Goal: Task Accomplishment & Management: Manage account settings

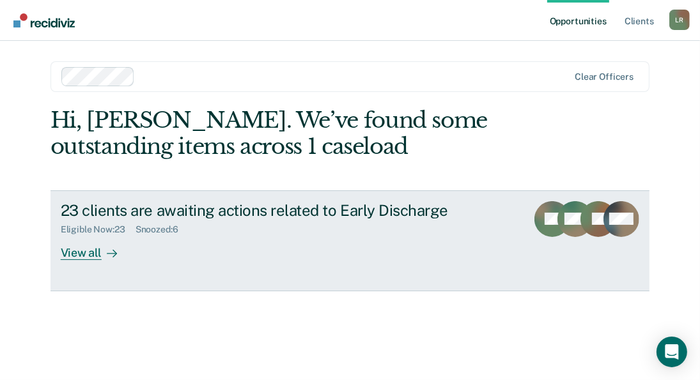
click at [85, 251] on div "View all" at bounding box center [97, 247] width 72 height 25
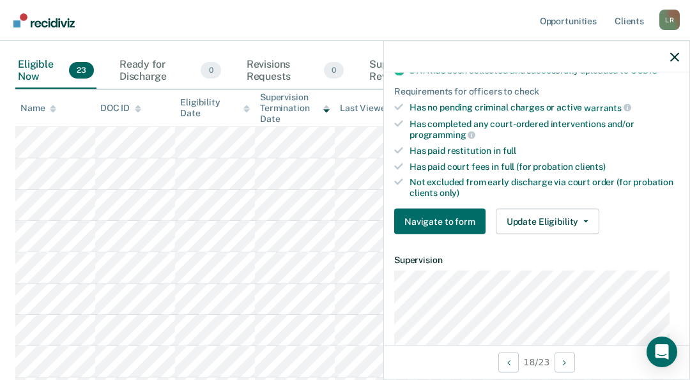
scroll to position [334, 0]
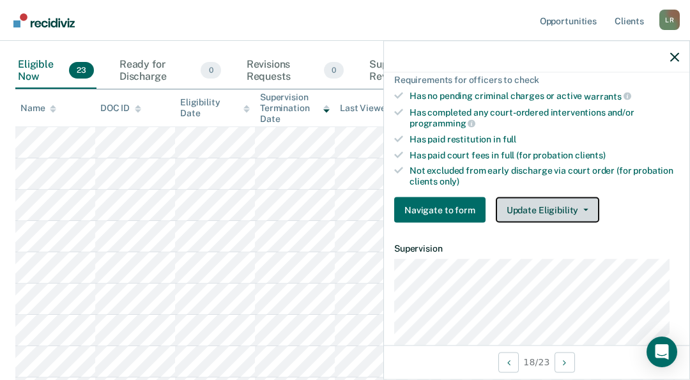
click at [550, 205] on button "Update Eligibility" at bounding box center [548, 211] width 104 height 26
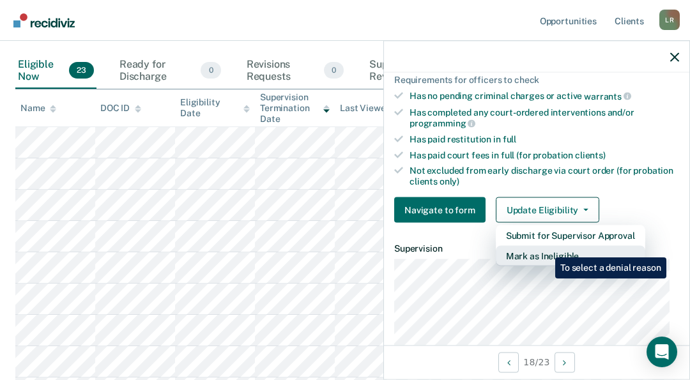
click at [546, 248] on button "Mark as Ineligible" at bounding box center [571, 256] width 150 height 20
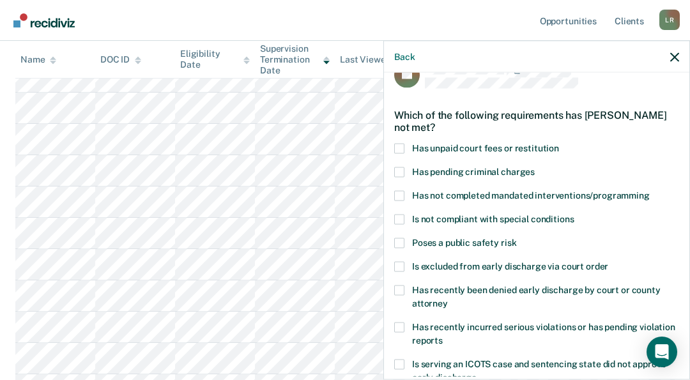
scroll to position [0, 0]
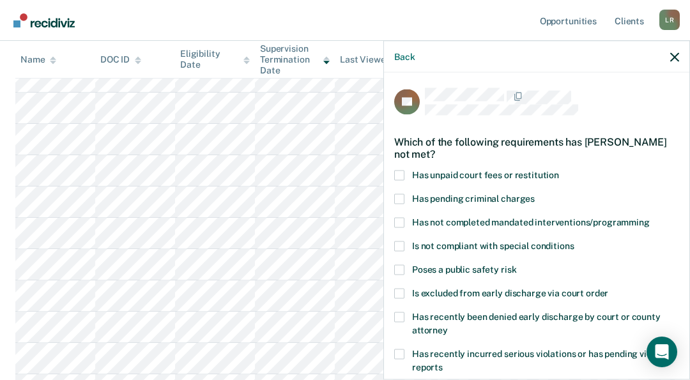
click at [401, 176] on span at bounding box center [399, 176] width 10 height 10
click at [559, 171] on input "Has unpaid court fees or restitution" at bounding box center [559, 171] width 0 height 0
click at [407, 218] on label "Has not completed mandated interventions/programming" at bounding box center [536, 224] width 285 height 13
click at [650, 218] on input "Has not completed mandated interventions/programming" at bounding box center [650, 218] width 0 height 0
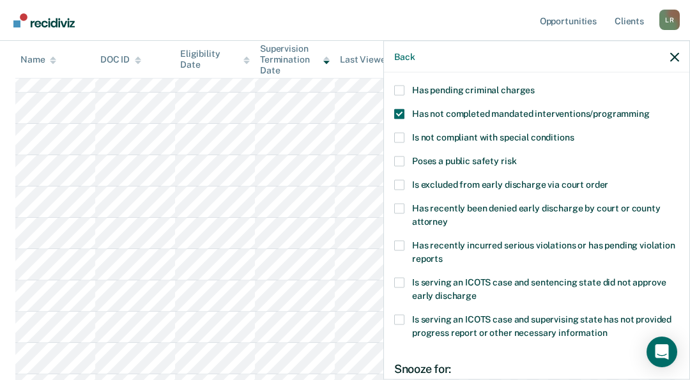
scroll to position [271, 0]
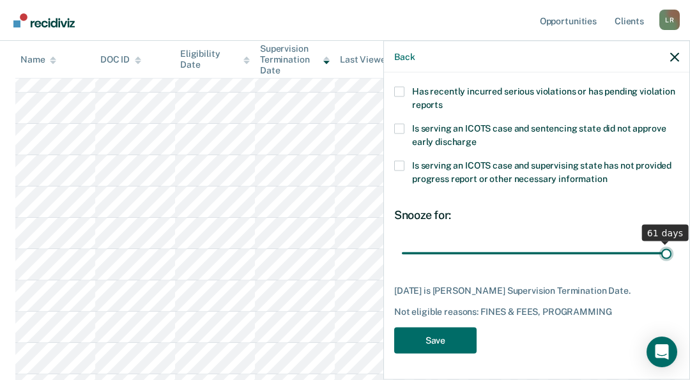
drag, startPoint x: 529, startPoint y: 245, endPoint x: 659, endPoint y: 247, distance: 129.2
type input "61"
click at [659, 247] on input "range" at bounding box center [537, 253] width 270 height 22
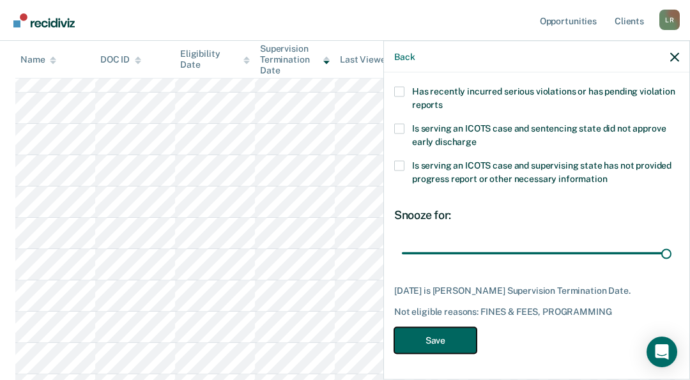
click at [432, 341] on button "Save" at bounding box center [435, 341] width 82 height 26
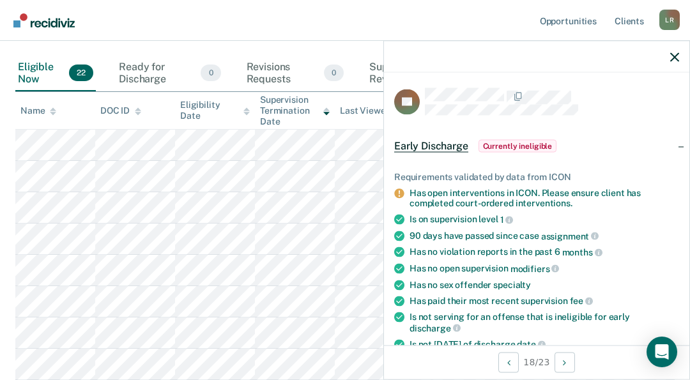
scroll to position [121, 0]
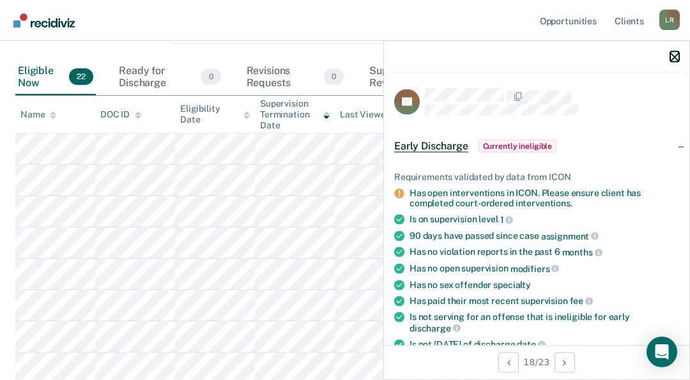
click at [676, 57] on icon "button" at bounding box center [675, 56] width 9 height 9
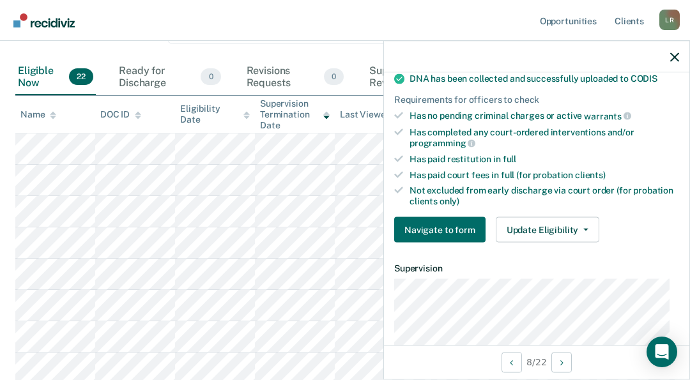
scroll to position [316, 0]
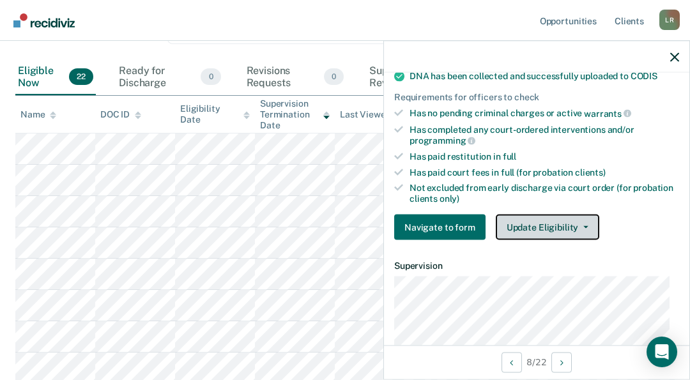
click at [549, 222] on button "Update Eligibility" at bounding box center [548, 228] width 104 height 26
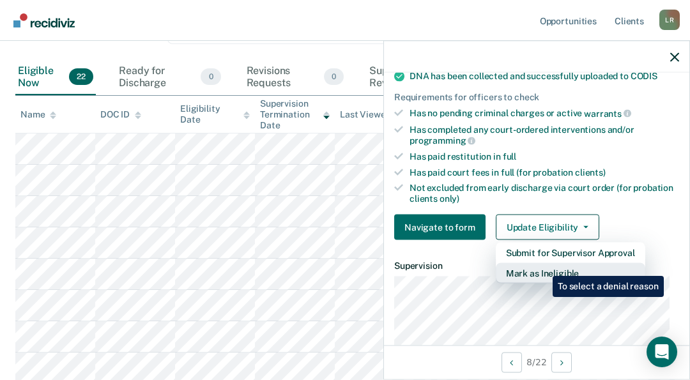
click at [543, 267] on button "Mark as Ineligible" at bounding box center [571, 273] width 150 height 20
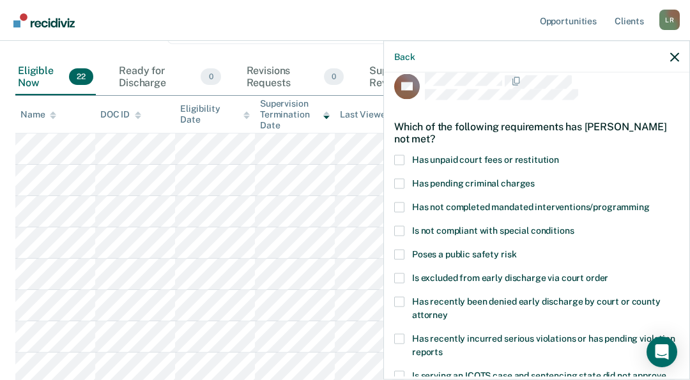
scroll to position [0, 0]
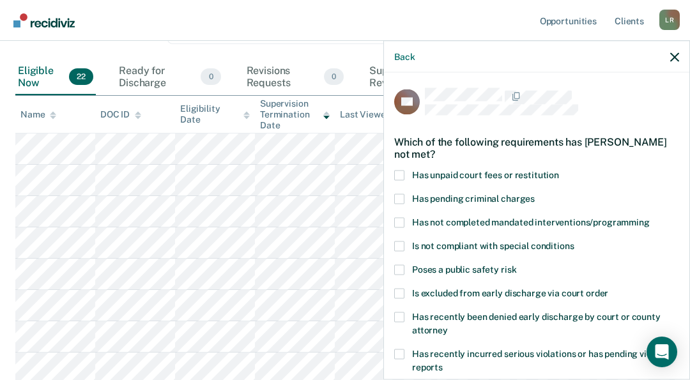
click at [405, 176] on label "Has unpaid court fees or restitution" at bounding box center [536, 177] width 285 height 13
click at [559, 171] on input "Has unpaid court fees or restitution" at bounding box center [559, 171] width 0 height 0
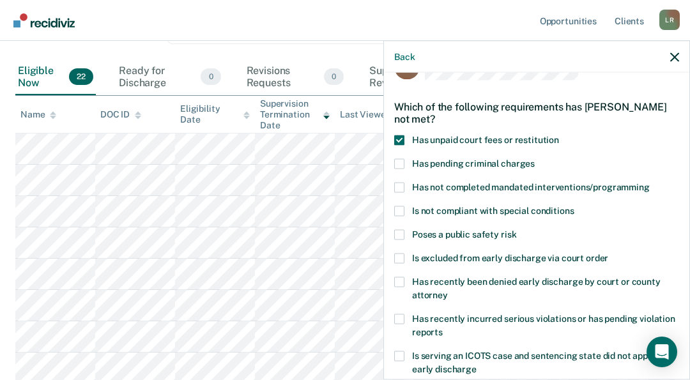
scroll to position [51, 0]
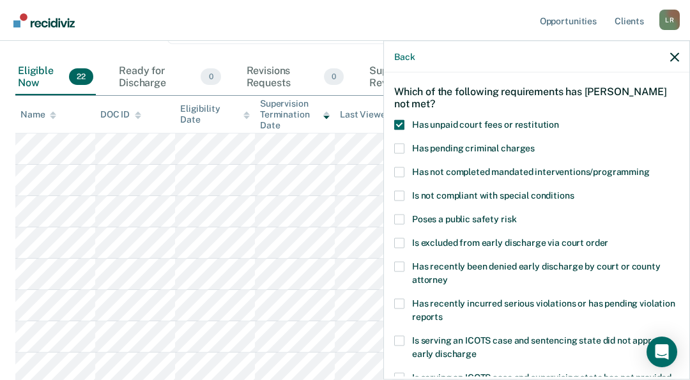
click at [405, 168] on label "Has not completed mandated interventions/programming" at bounding box center [536, 174] width 285 height 13
click at [650, 168] on input "Has not completed mandated interventions/programming" at bounding box center [650, 168] width 0 height 0
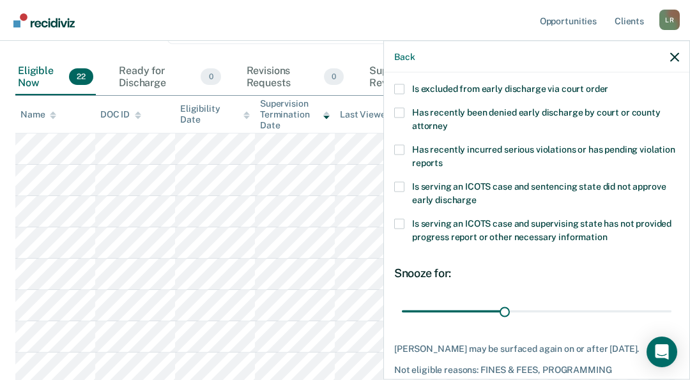
scroll to position [271, 0]
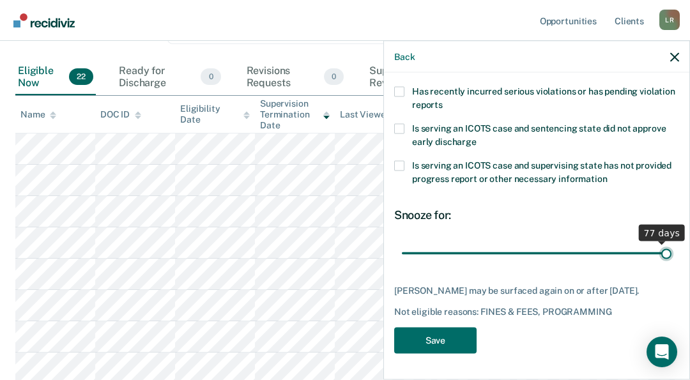
drag, startPoint x: 501, startPoint y: 244, endPoint x: 657, endPoint y: 254, distance: 155.7
type input "78"
click at [657, 254] on input "range" at bounding box center [537, 253] width 270 height 22
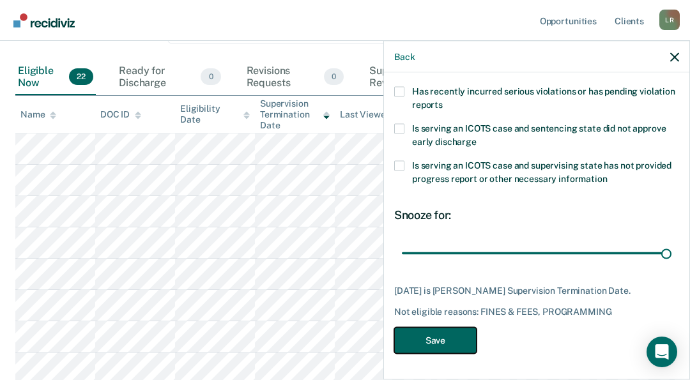
click at [439, 338] on button "Save" at bounding box center [435, 341] width 82 height 26
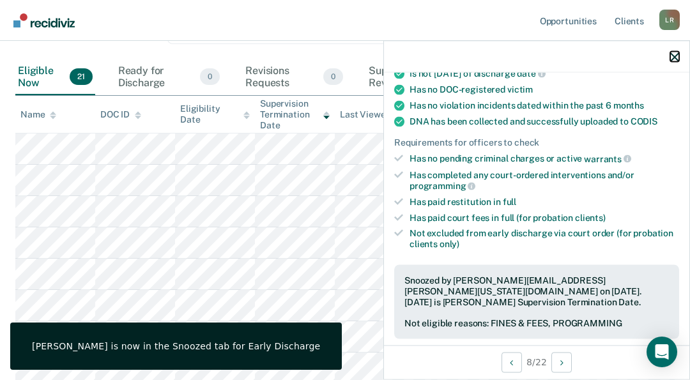
click at [678, 57] on icon "button" at bounding box center [675, 56] width 9 height 9
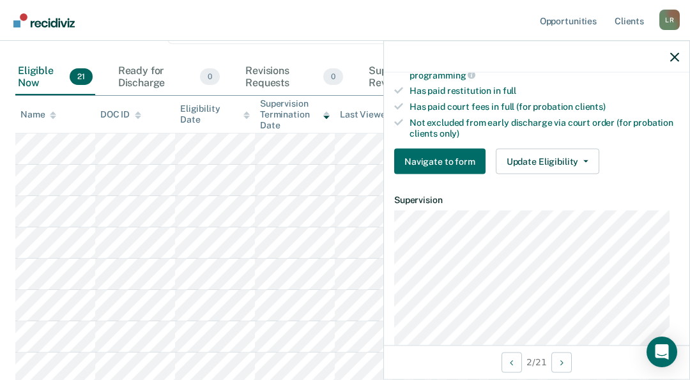
scroll to position [350, 0]
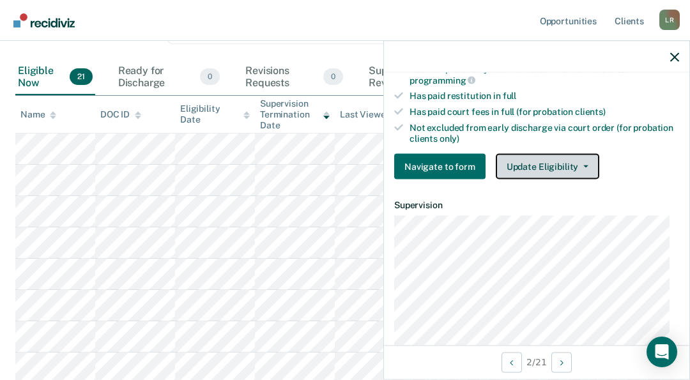
click at [546, 157] on button "Update Eligibility" at bounding box center [548, 167] width 104 height 26
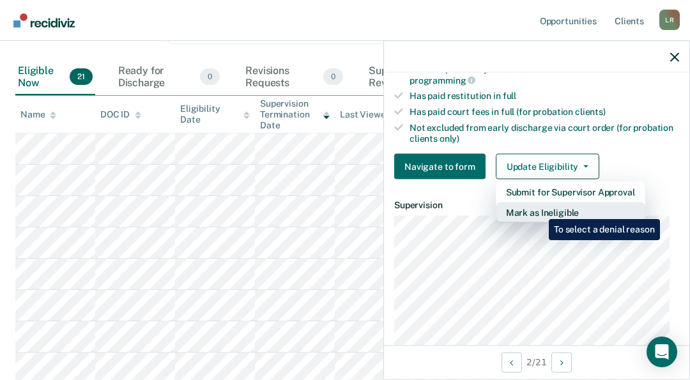
click at [540, 210] on button "Mark as Ineligible" at bounding box center [571, 213] width 150 height 20
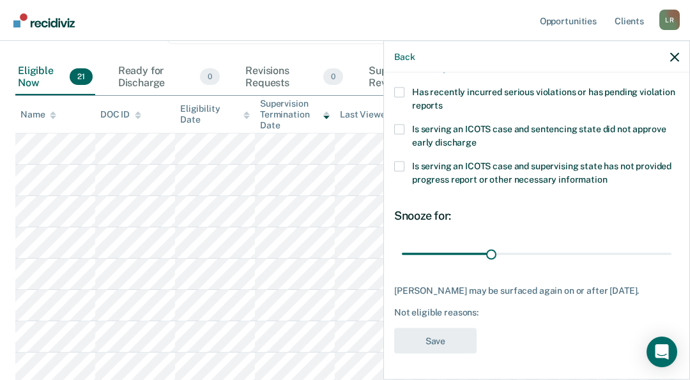
scroll to position [271, 0]
drag, startPoint x: 680, startPoint y: 285, endPoint x: 686, endPoint y: 253, distance: 33.2
click at [686, 253] on div "MW Which of the following requirements has [PERSON_NAME] not met? Has unpaid co…" at bounding box center [537, 225] width 306 height 304
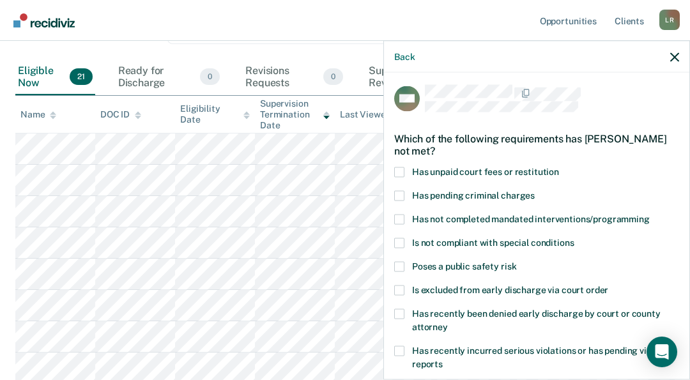
scroll to position [4, 0]
click at [404, 264] on label "Poses a public safety risk" at bounding box center [536, 267] width 285 height 13
click at [517, 261] on input "Poses a public safety risk" at bounding box center [517, 261] width 0 height 0
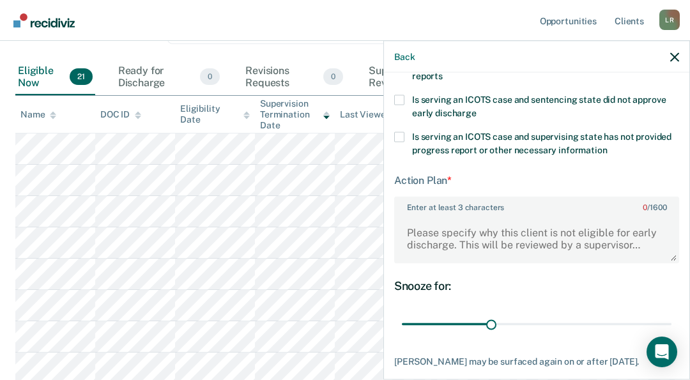
scroll to position [312, 0]
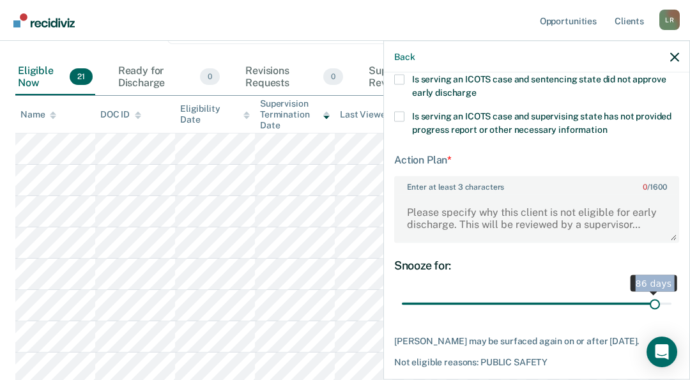
click at [647, 304] on input "range" at bounding box center [537, 304] width 270 height 22
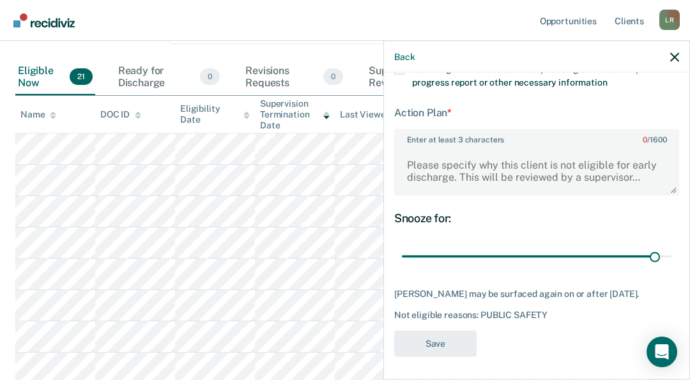
scroll to position [371, 0]
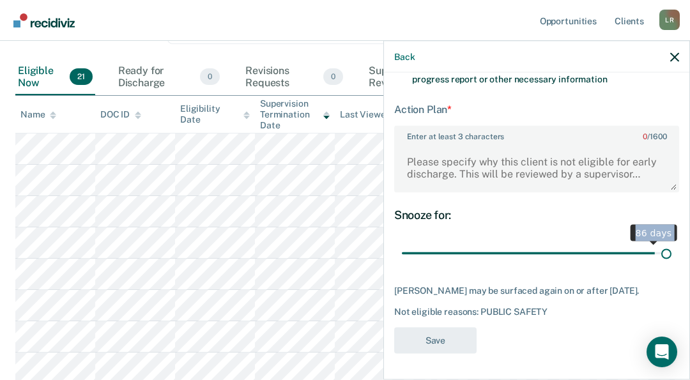
click at [657, 242] on input "range" at bounding box center [537, 253] width 270 height 22
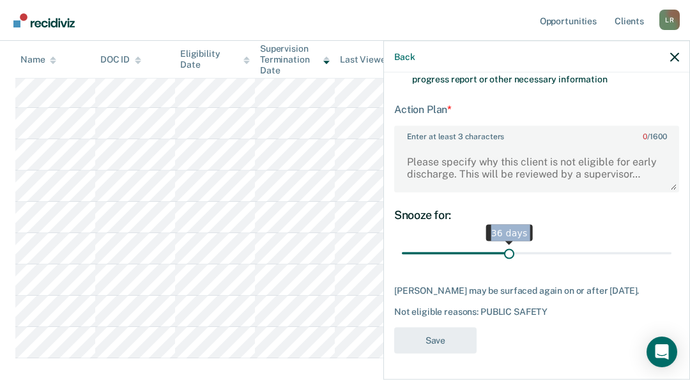
click at [505, 242] on input "range" at bounding box center [537, 253] width 270 height 22
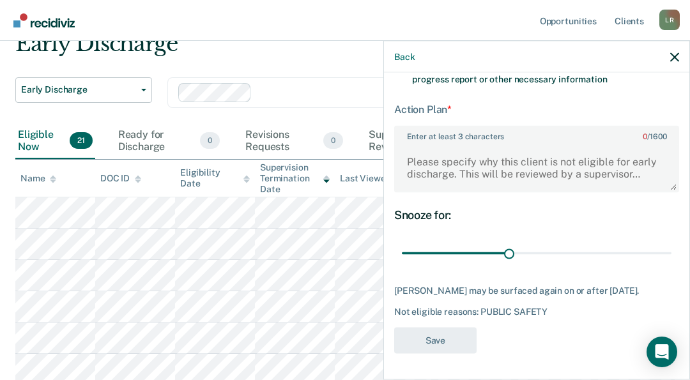
scroll to position [128, 0]
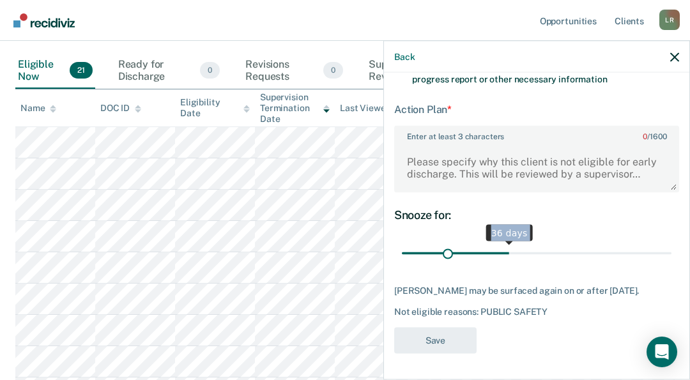
click at [446, 242] on input "range" at bounding box center [537, 253] width 270 height 22
type input "35"
click at [504, 250] on input "range" at bounding box center [537, 253] width 270 height 22
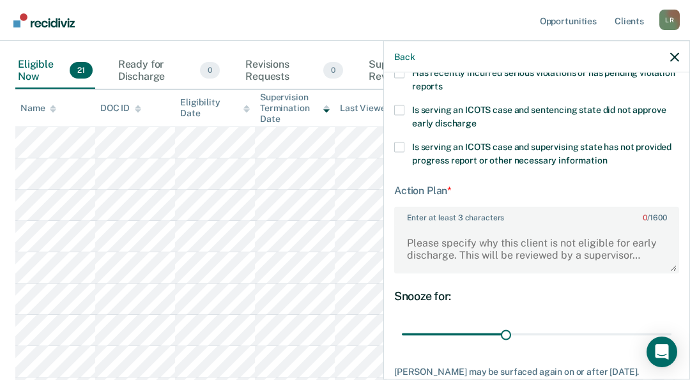
scroll to position [243, 0]
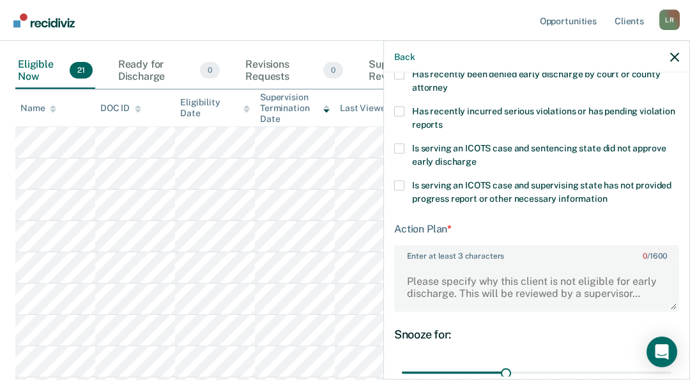
click at [405, 182] on label "Is serving an ICOTS case and supervising state has not provided progress report…" at bounding box center [536, 194] width 285 height 27
click at [608, 194] on input "Is serving an ICOTS case and supervising state has not provided progress report…" at bounding box center [608, 194] width 0 height 0
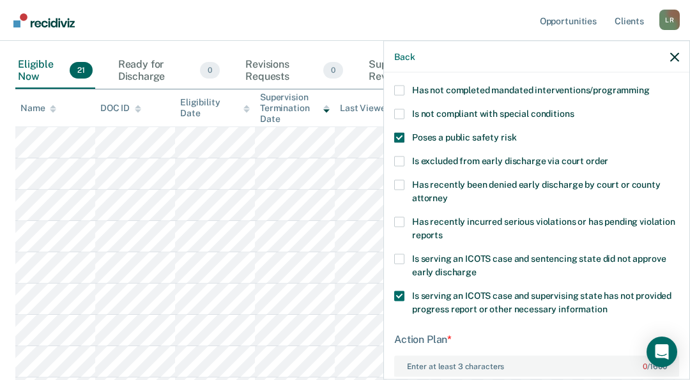
scroll to position [179, 0]
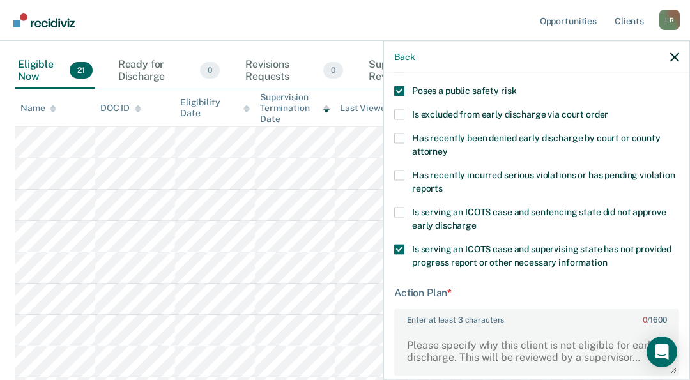
click at [403, 246] on span at bounding box center [399, 250] width 10 height 10
click at [608, 258] on input "Is serving an ICOTS case and supervising state has not provided progress report…" at bounding box center [608, 258] width 0 height 0
drag, startPoint x: 673, startPoint y: 58, endPoint x: 664, endPoint y: 65, distance: 11.5
click at [674, 58] on icon "button" at bounding box center [675, 56] width 9 height 9
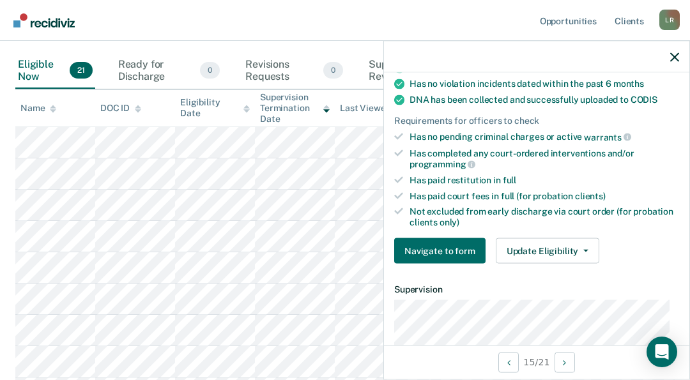
scroll to position [321, 0]
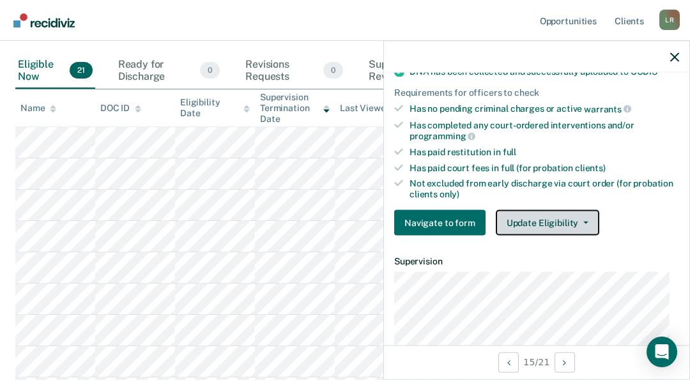
click at [544, 218] on button "Update Eligibility" at bounding box center [548, 223] width 104 height 26
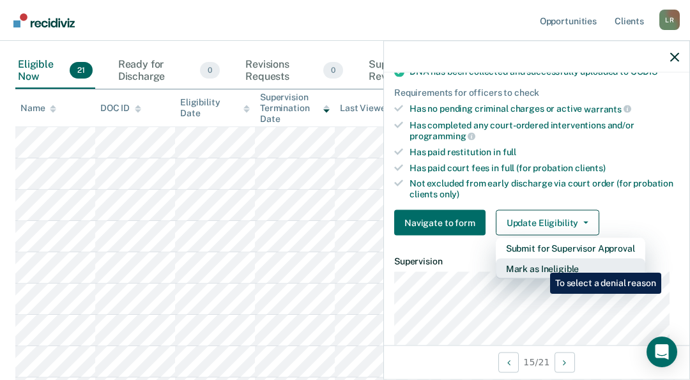
click at [541, 263] on button "Mark as Ineligible" at bounding box center [571, 269] width 150 height 20
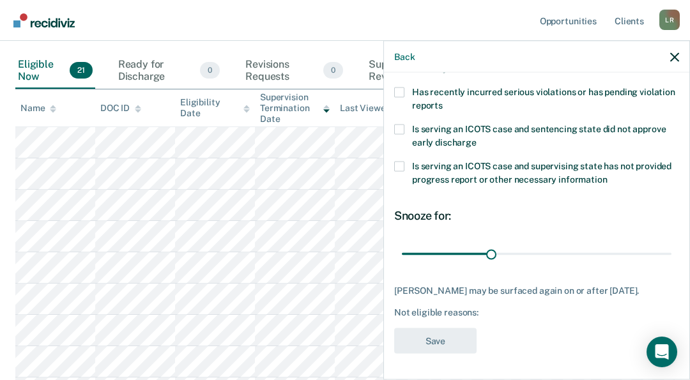
scroll to position [271, 0]
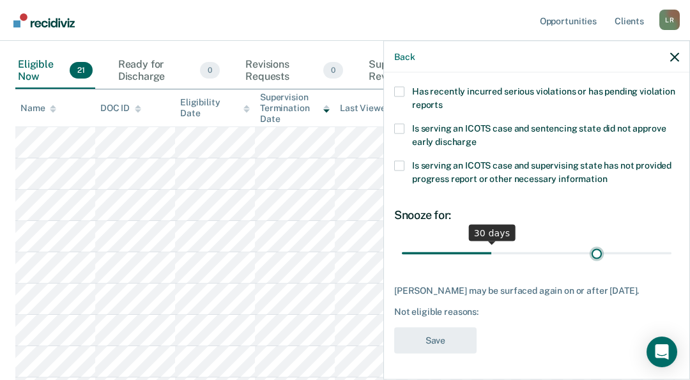
type input "66"
click at [591, 242] on input "range" at bounding box center [537, 253] width 270 height 22
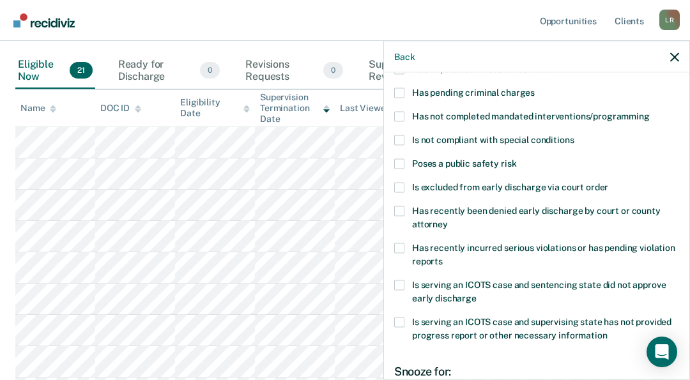
scroll to position [15, 0]
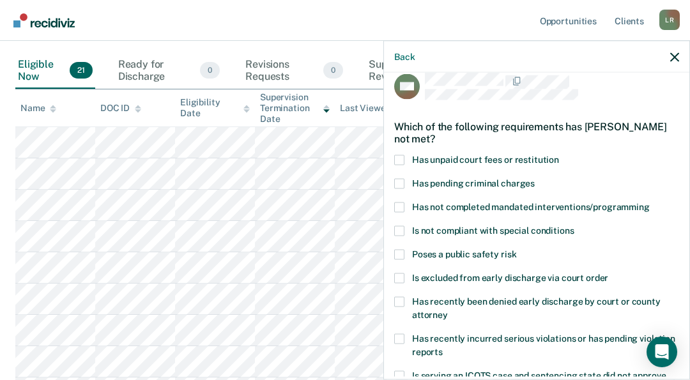
click at [400, 157] on span at bounding box center [399, 160] width 10 height 10
click at [559, 155] on input "Has unpaid court fees or restitution" at bounding box center [559, 155] width 0 height 0
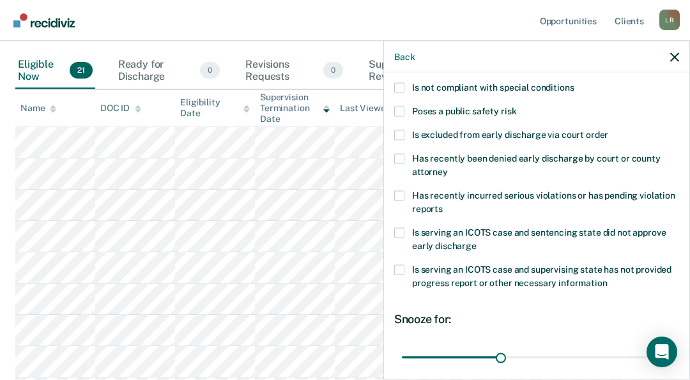
scroll to position [271, 0]
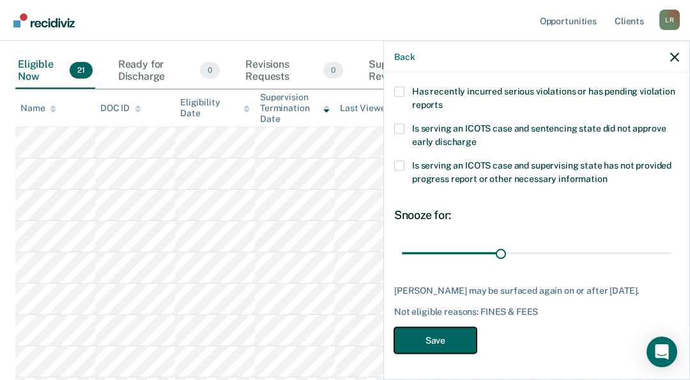
click at [458, 342] on button "Save" at bounding box center [435, 341] width 82 height 26
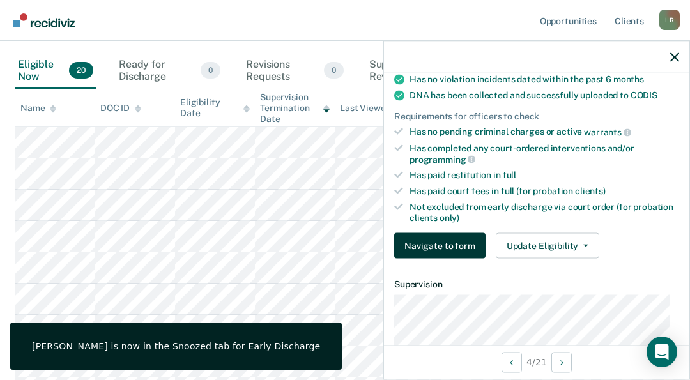
scroll to position [244, 0]
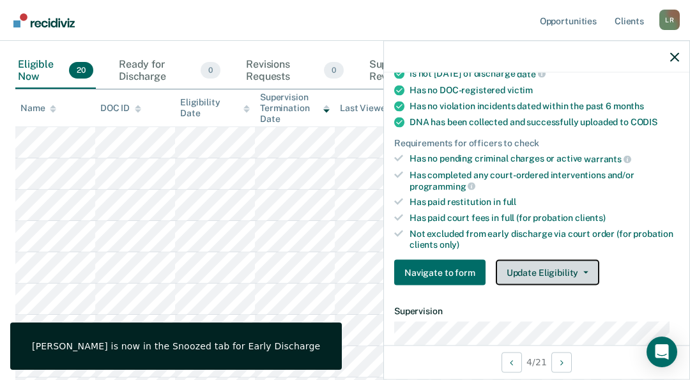
click at [537, 264] on button "Update Eligibility" at bounding box center [548, 273] width 104 height 26
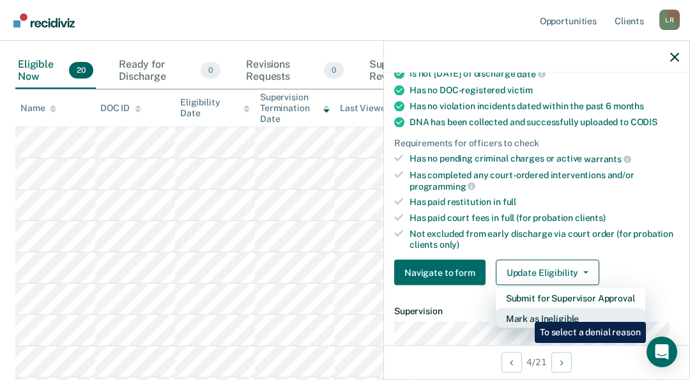
click at [525, 313] on button "Mark as Ineligible" at bounding box center [571, 319] width 150 height 20
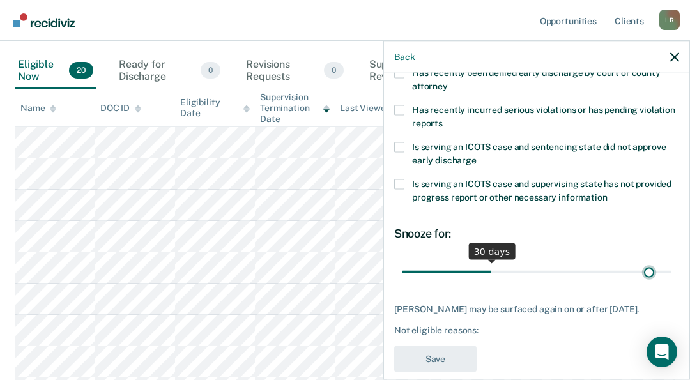
type input "84"
click at [641, 270] on input "range" at bounding box center [537, 272] width 270 height 22
click at [399, 143] on span at bounding box center [399, 148] width 10 height 10
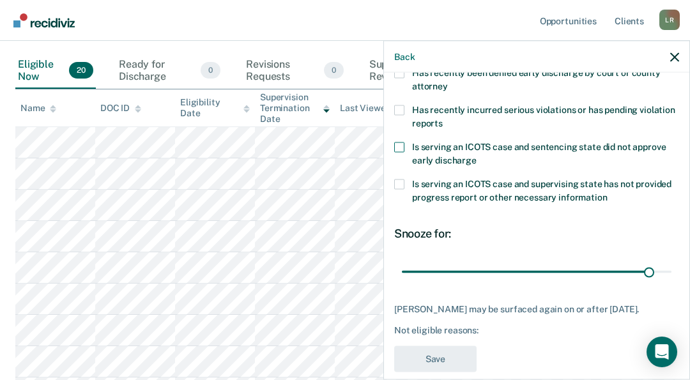
click at [477, 156] on input "Is serving an ICOTS case and sentencing state did not approve early discharge" at bounding box center [477, 156] width 0 height 0
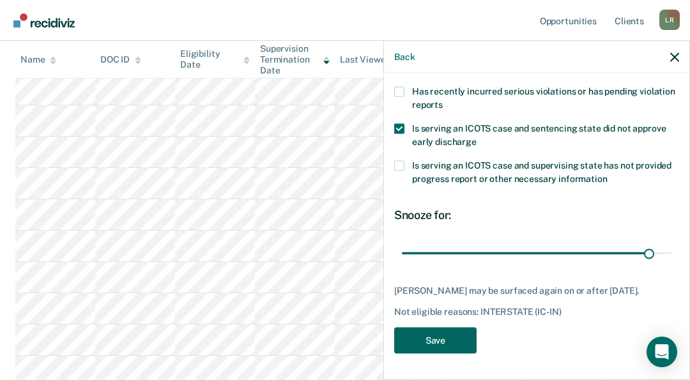
scroll to position [192, 0]
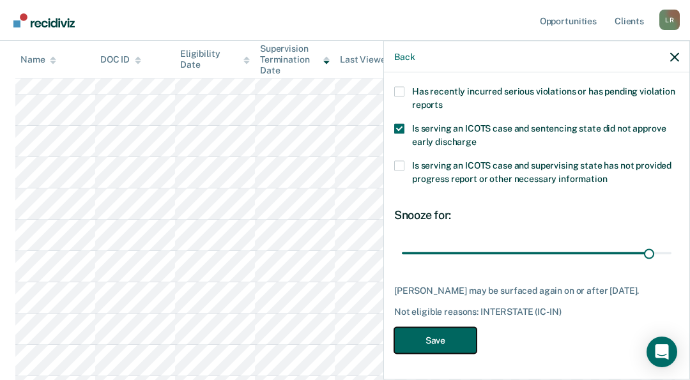
click at [461, 331] on button "Save" at bounding box center [435, 341] width 82 height 26
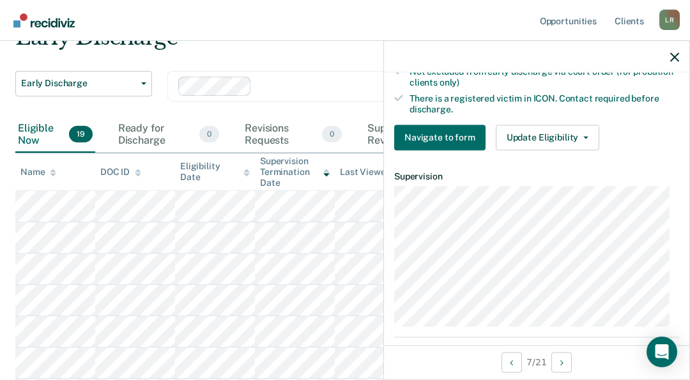
scroll to position [428, 0]
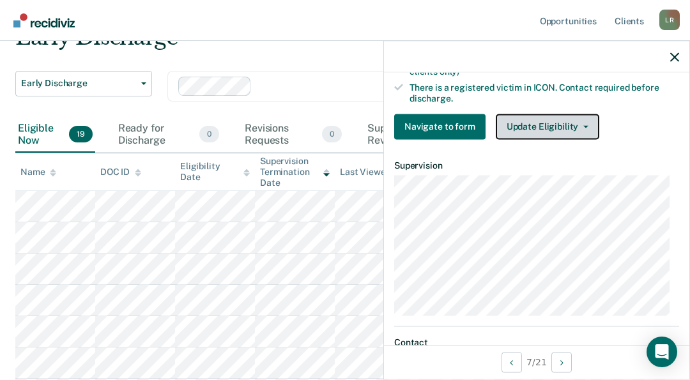
click at [548, 125] on button "Update Eligibility" at bounding box center [548, 127] width 104 height 26
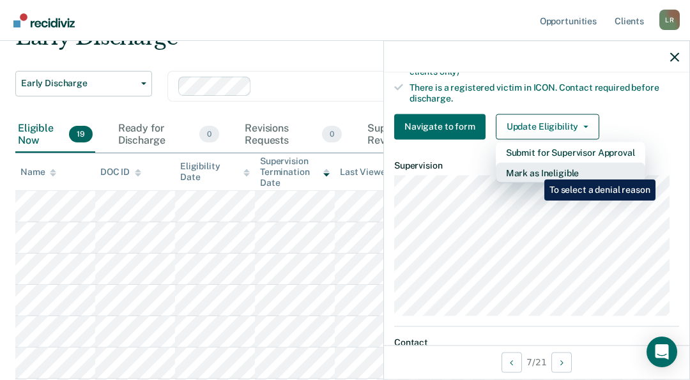
click at [535, 169] on button "Mark as Ineligible" at bounding box center [571, 172] width 150 height 20
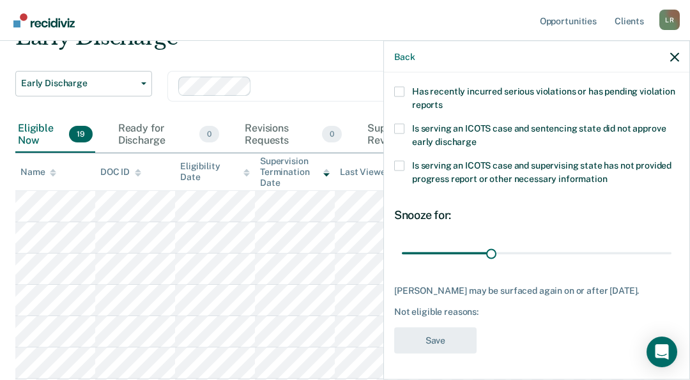
scroll to position [0, 0]
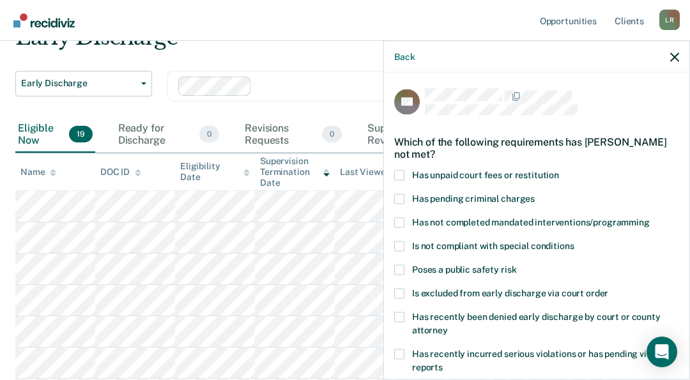
drag, startPoint x: 403, startPoint y: 171, endPoint x: 451, endPoint y: 186, distance: 50.2
click at [405, 171] on label "Has unpaid court fees or restitution" at bounding box center [536, 177] width 285 height 13
click at [559, 171] on input "Has unpaid court fees or restitution" at bounding box center [559, 171] width 0 height 0
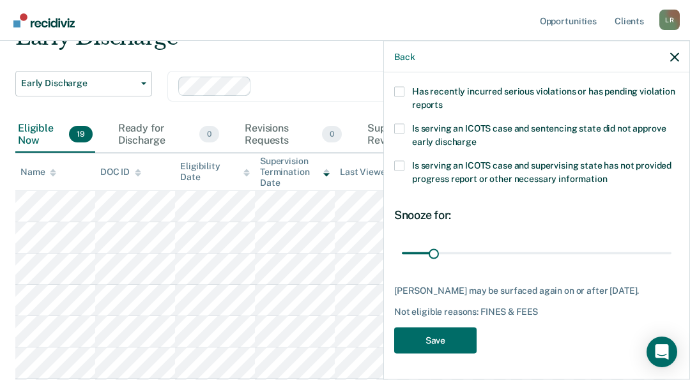
scroll to position [271, 0]
click at [431, 336] on button "Save" at bounding box center [435, 341] width 82 height 26
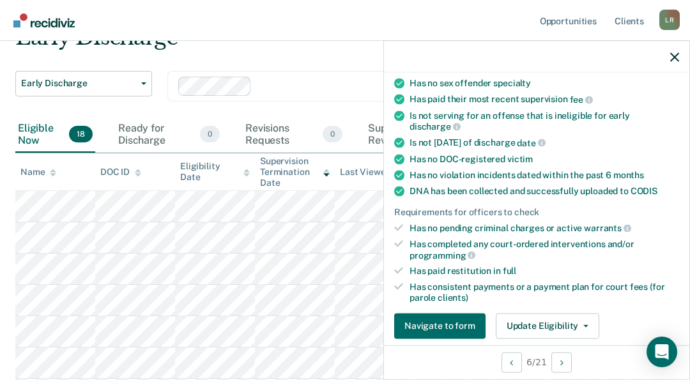
scroll to position [355, 0]
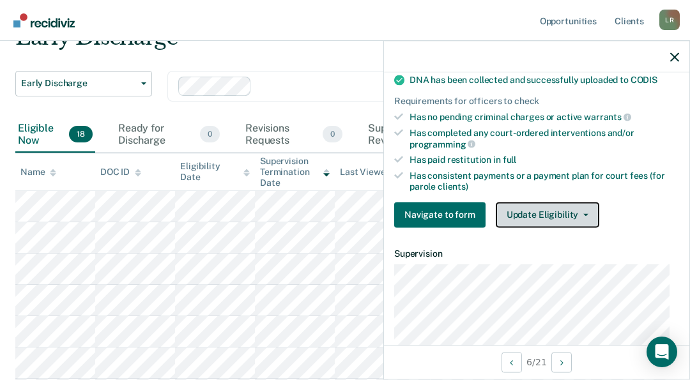
click at [551, 208] on button "Update Eligibility" at bounding box center [548, 215] width 104 height 26
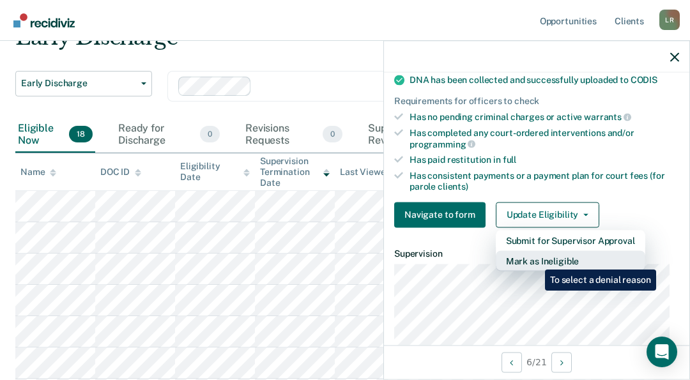
click at [537, 260] on button "Mark as Ineligible" at bounding box center [571, 261] width 150 height 20
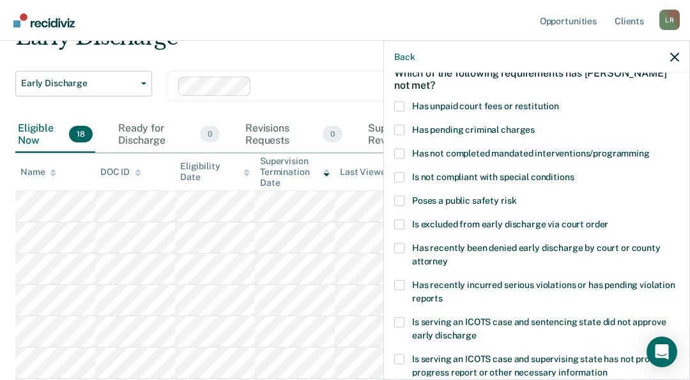
scroll to position [68, 0]
click at [402, 104] on span at bounding box center [399, 107] width 10 height 10
click at [559, 102] on input "Has unpaid court fees or restitution" at bounding box center [559, 102] width 0 height 0
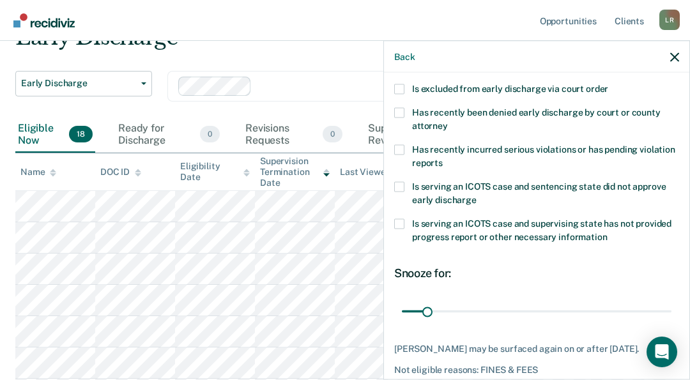
scroll to position [260, 0]
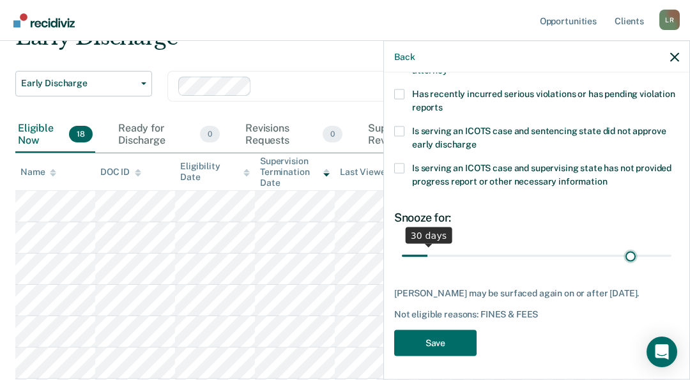
type input "315"
click at [623, 252] on input "range" at bounding box center [537, 256] width 270 height 22
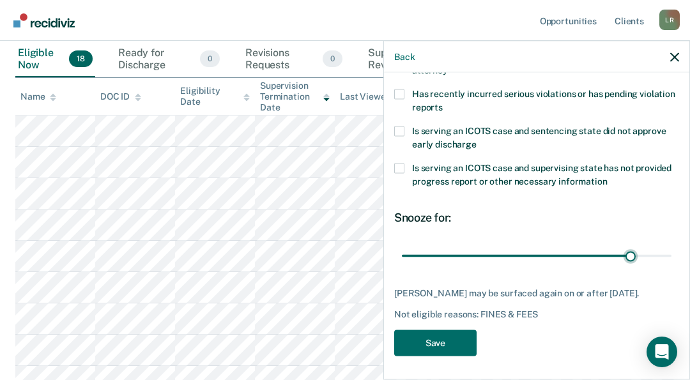
scroll to position [192, 0]
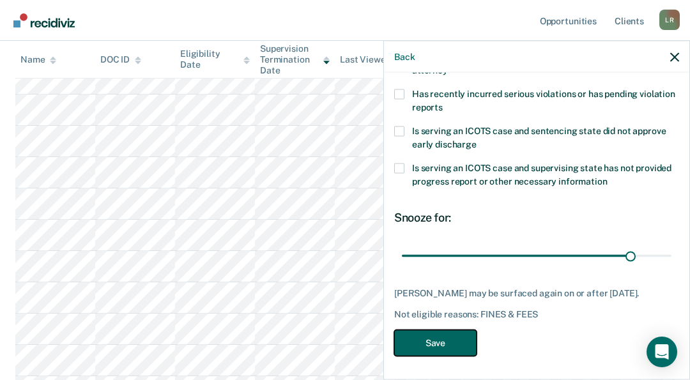
drag, startPoint x: 446, startPoint y: 334, endPoint x: 467, endPoint y: 330, distance: 21.4
click at [446, 333] on button "Save" at bounding box center [435, 344] width 82 height 26
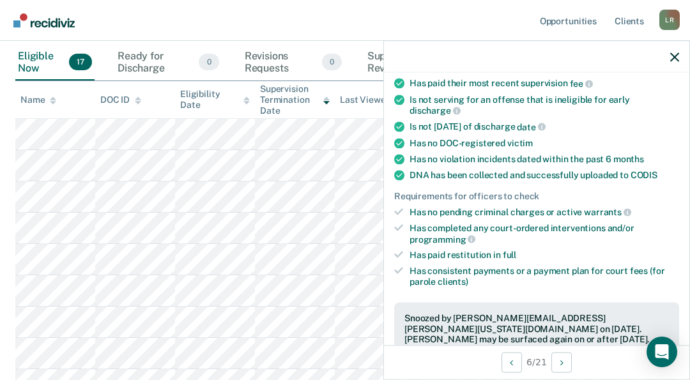
scroll to position [128, 0]
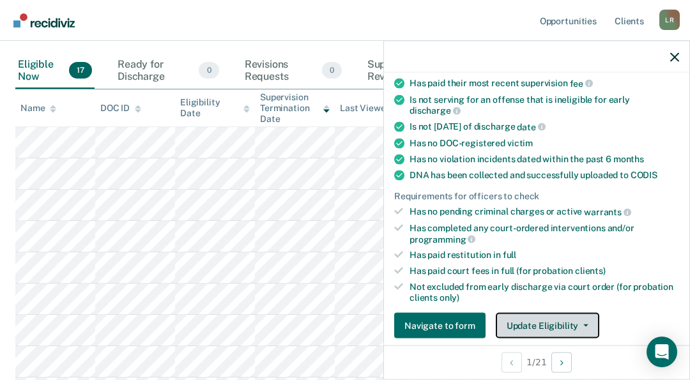
click at [565, 323] on button "Update Eligibility" at bounding box center [548, 326] width 104 height 26
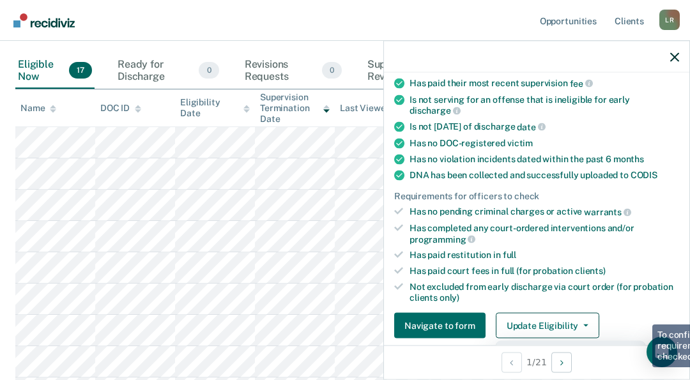
scroll to position [203, 0]
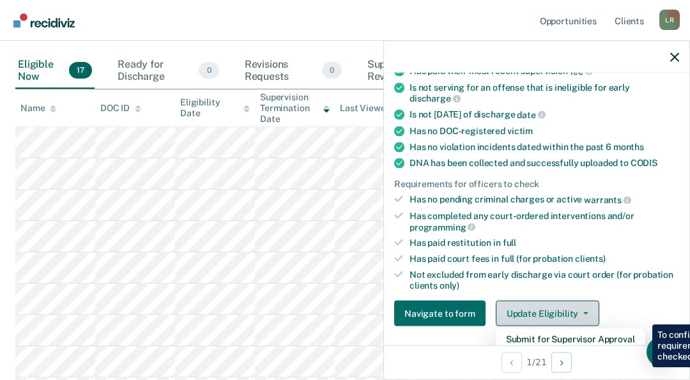
click at [540, 304] on button "Update Eligibility" at bounding box center [548, 314] width 104 height 26
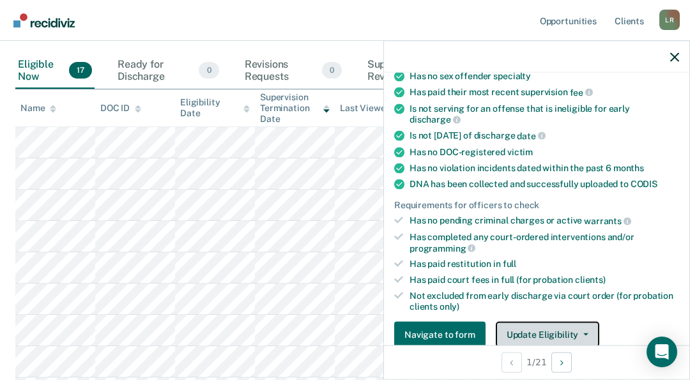
scroll to position [320, 0]
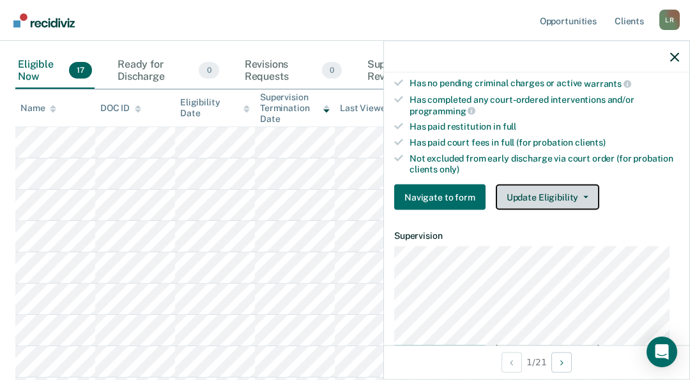
click at [534, 192] on button "Update Eligibility" at bounding box center [548, 198] width 104 height 26
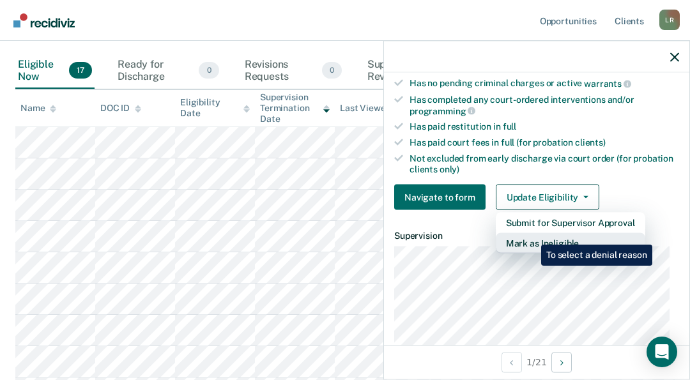
click at [531, 235] on button "Mark as Ineligible" at bounding box center [571, 243] width 150 height 20
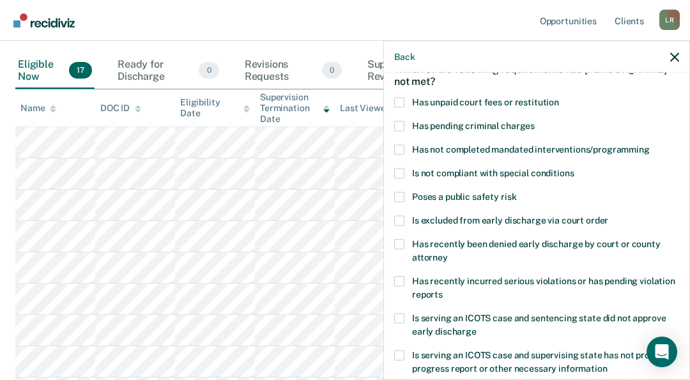
scroll to position [0, 0]
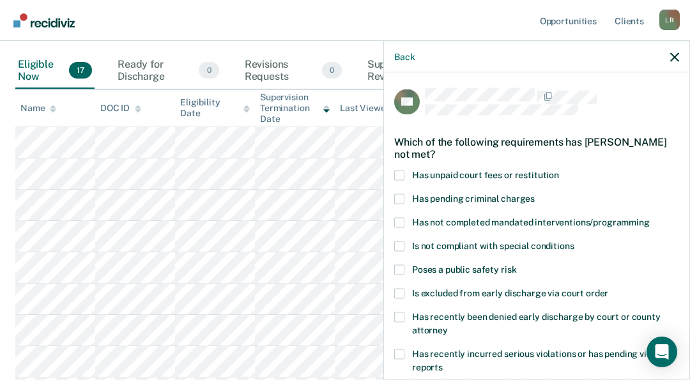
click at [398, 244] on span at bounding box center [399, 247] width 10 height 10
click at [574, 242] on input "Is not compliant with special conditions" at bounding box center [574, 242] width 0 height 0
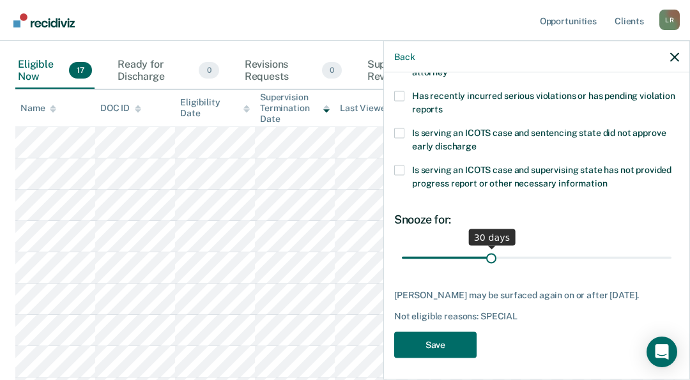
scroll to position [271, 0]
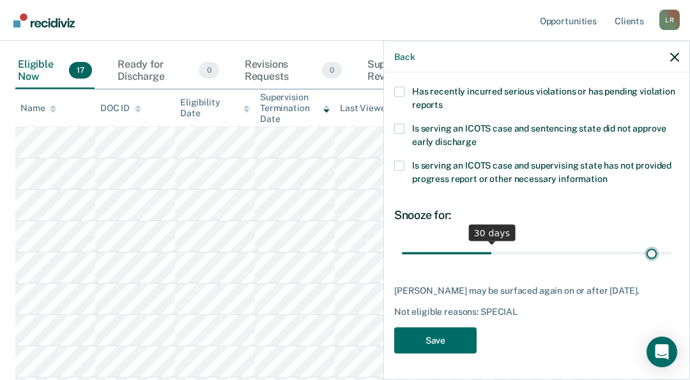
type input "85"
click at [644, 242] on input "range" at bounding box center [537, 253] width 270 height 22
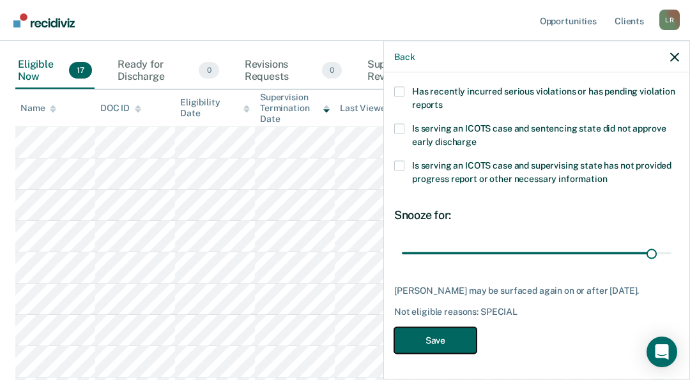
click at [428, 341] on button "Save" at bounding box center [435, 341] width 82 height 26
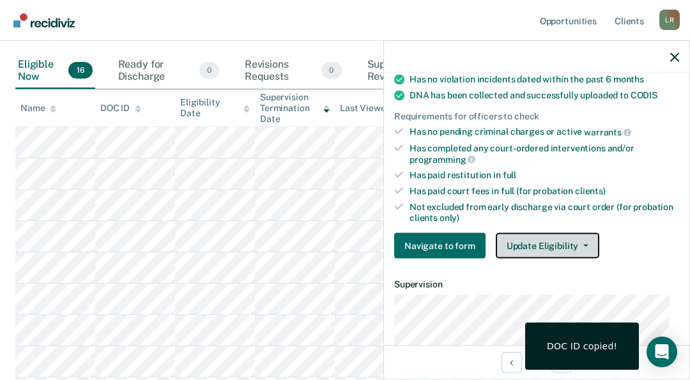
click at [544, 245] on button "Update Eligibility" at bounding box center [548, 246] width 104 height 26
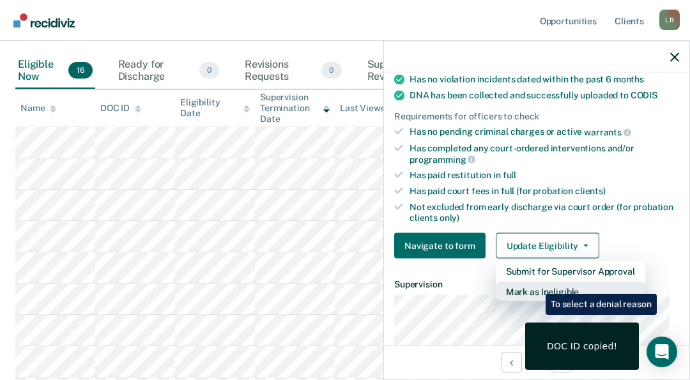
click at [536, 284] on button "Mark as Ineligible" at bounding box center [571, 292] width 150 height 20
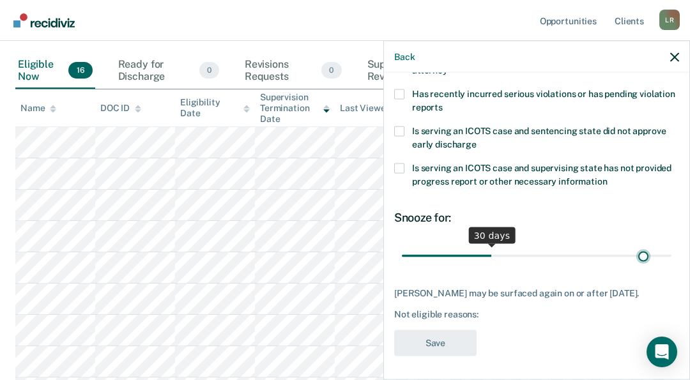
click at [634, 256] on input "range" at bounding box center [537, 256] width 270 height 22
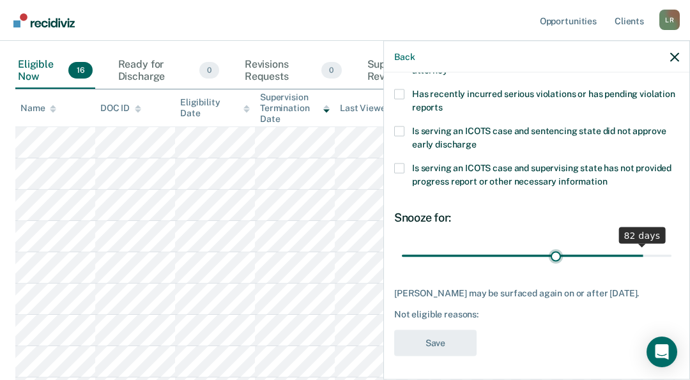
click at [550, 253] on input "range" at bounding box center [537, 256] width 270 height 22
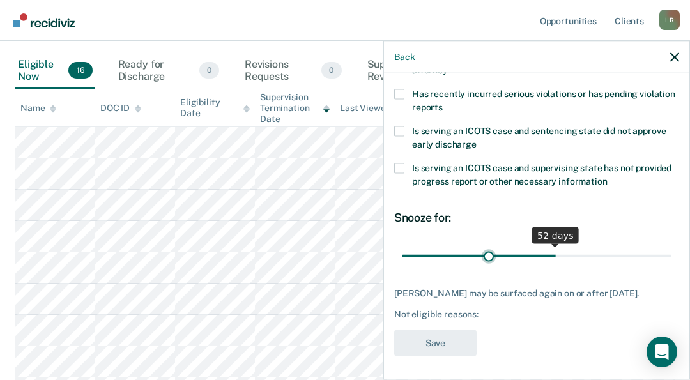
click at [487, 253] on input "range" at bounding box center [537, 256] width 270 height 22
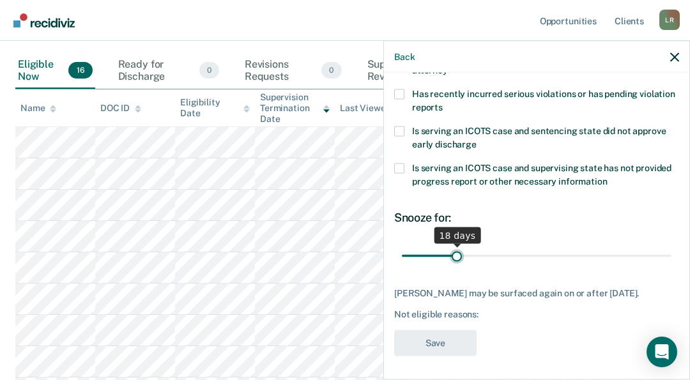
click at [453, 252] on input "range" at bounding box center [537, 256] width 270 height 22
click at [419, 250] on input "range" at bounding box center [537, 256] width 270 height 22
click at [403, 249] on input "range" at bounding box center [537, 256] width 270 height 22
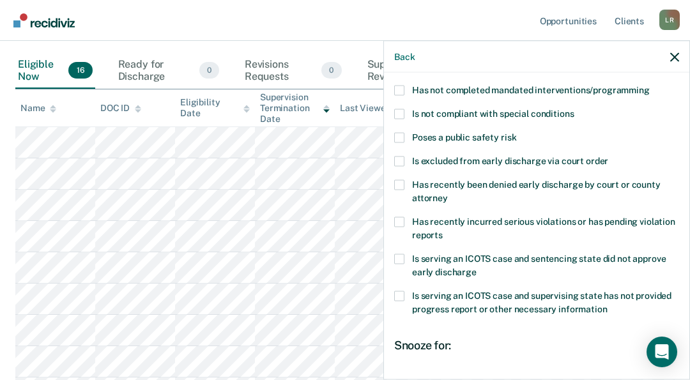
scroll to position [68, 0]
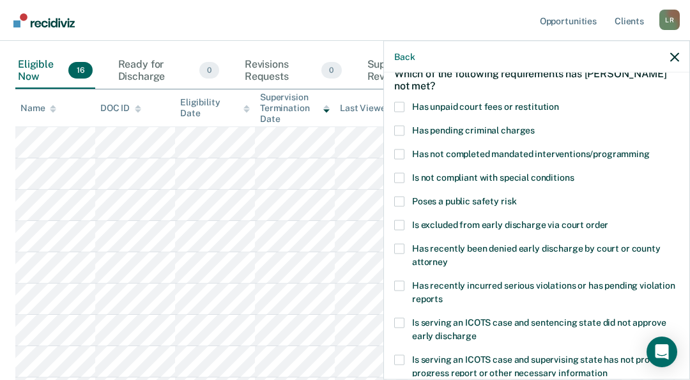
click at [401, 107] on span at bounding box center [399, 107] width 10 height 10
click at [559, 102] on input "Has unpaid court fees or restitution" at bounding box center [559, 102] width 0 height 0
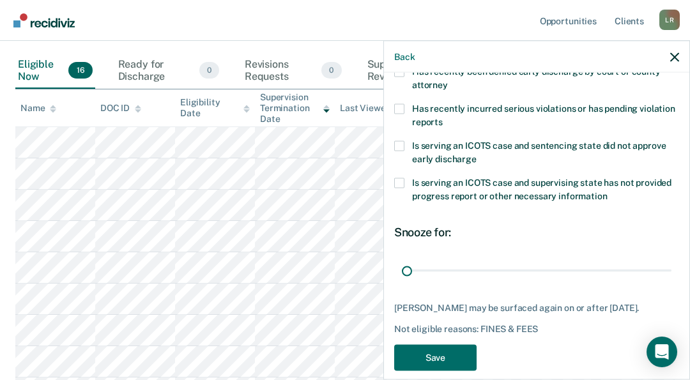
scroll to position [271, 0]
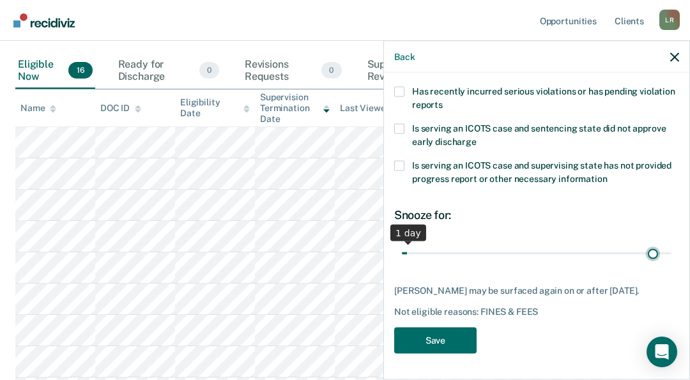
type input "346"
click at [644, 242] on input "range" at bounding box center [537, 253] width 270 height 22
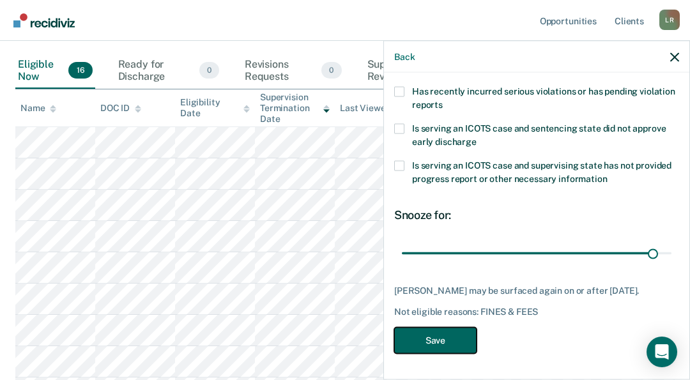
click at [451, 340] on button "Save" at bounding box center [435, 341] width 82 height 26
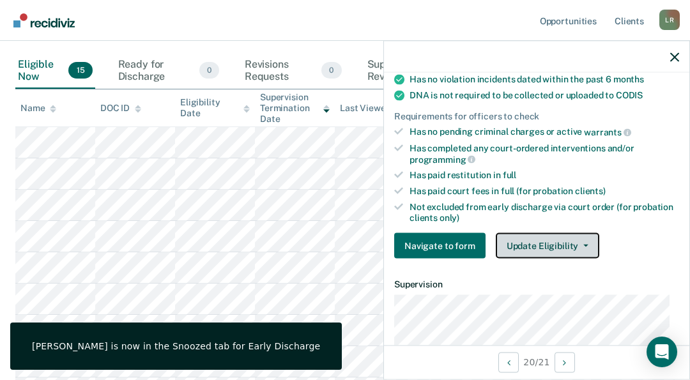
click at [556, 238] on button "Update Eligibility" at bounding box center [548, 246] width 104 height 26
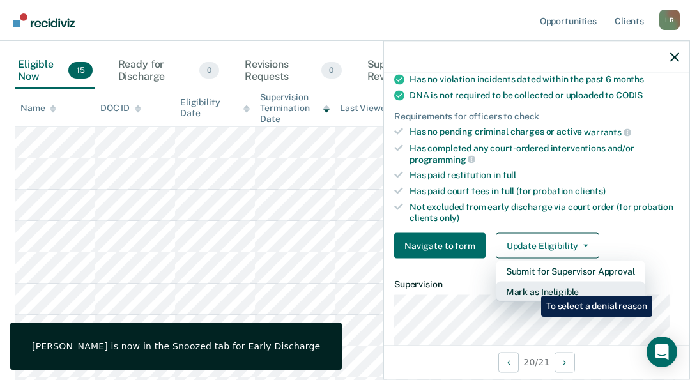
click at [532, 286] on button "Mark as Ineligible" at bounding box center [571, 292] width 150 height 20
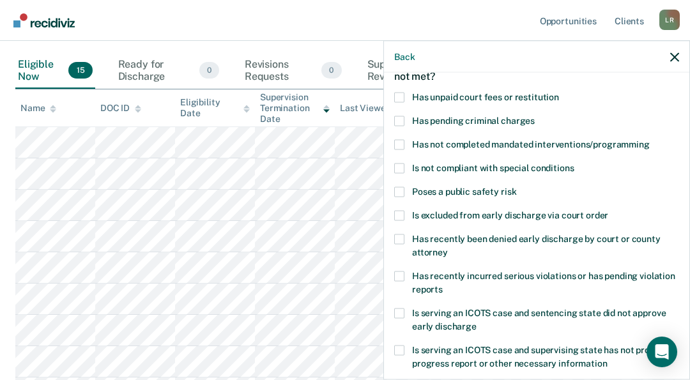
scroll to position [68, 0]
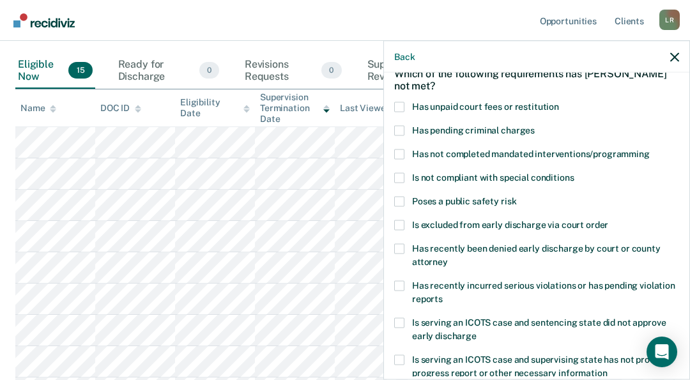
click at [404, 248] on span at bounding box center [399, 249] width 10 height 10
click at [448, 258] on input "Has recently been denied early discharge by court or county attorney" at bounding box center [448, 258] width 0 height 0
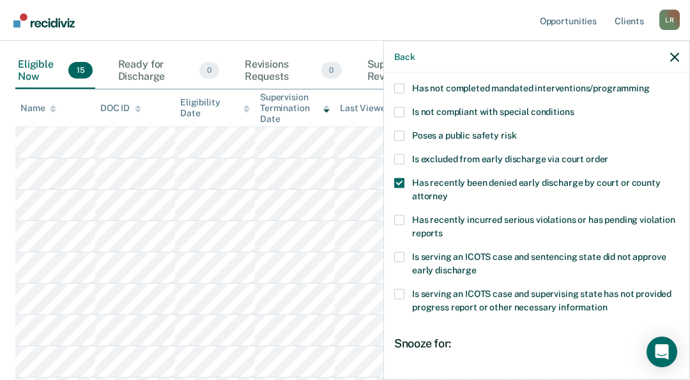
scroll to position [260, 0]
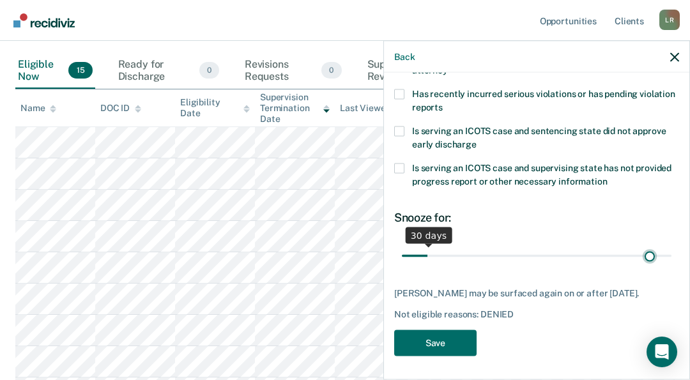
type input "342"
click at [641, 251] on input "range" at bounding box center [537, 256] width 270 height 22
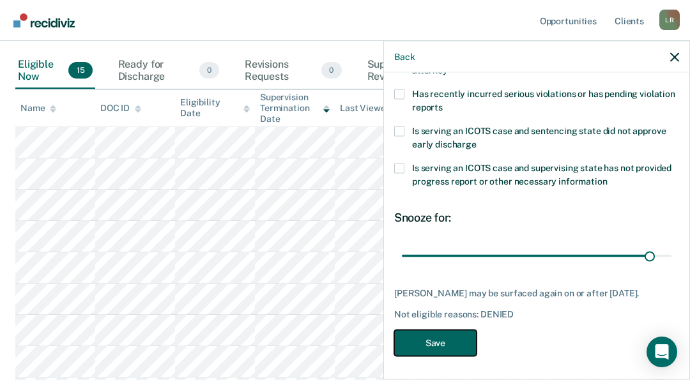
click at [428, 333] on button "Save" at bounding box center [435, 344] width 82 height 26
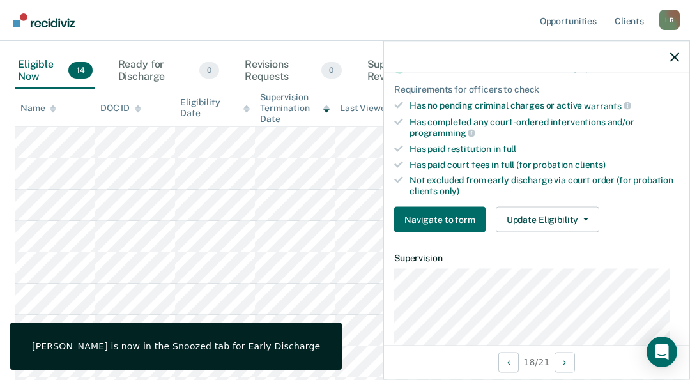
scroll to position [351, 0]
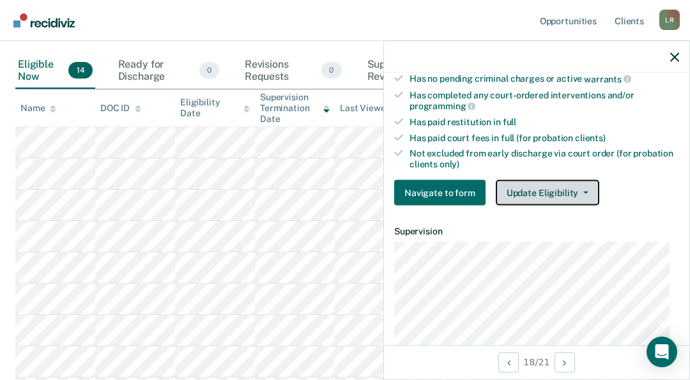
click at [554, 186] on button "Update Eligibility" at bounding box center [548, 193] width 104 height 26
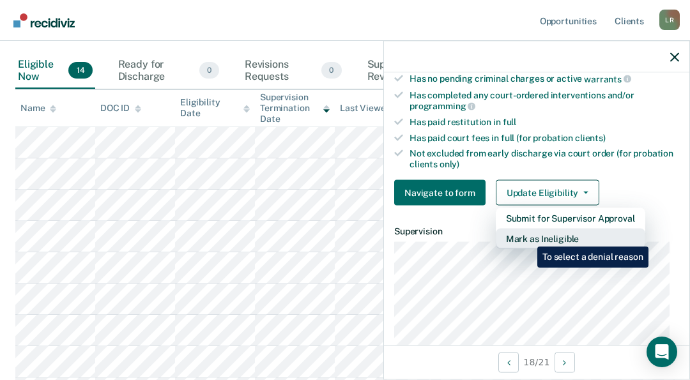
click at [530, 233] on button "Mark as Ineligible" at bounding box center [571, 239] width 150 height 20
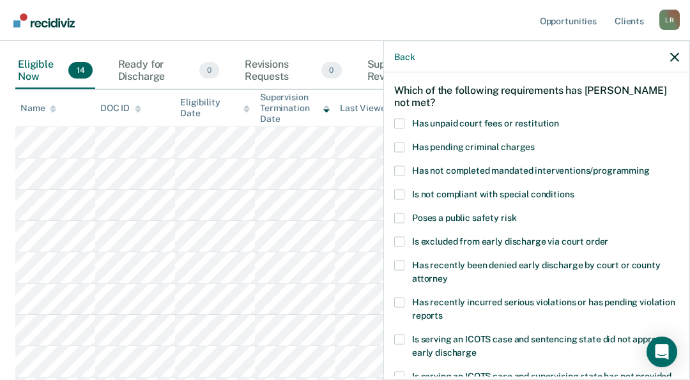
scroll to position [0, 0]
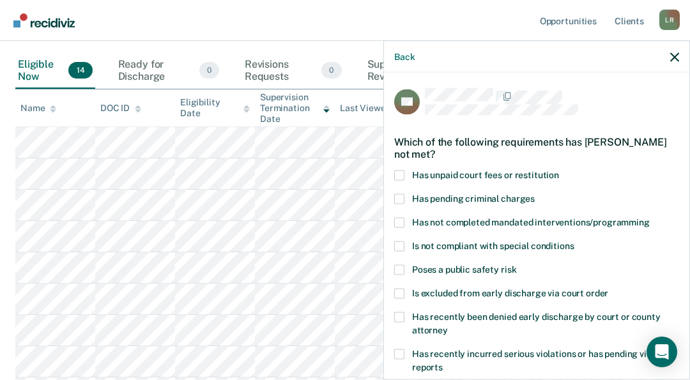
click at [404, 173] on span at bounding box center [399, 176] width 10 height 10
click at [559, 171] on input "Has unpaid court fees or restitution" at bounding box center [559, 171] width 0 height 0
click at [400, 220] on span at bounding box center [399, 223] width 10 height 10
click at [650, 218] on input "Has not completed mandated interventions/programming" at bounding box center [650, 218] width 0 height 0
click at [400, 242] on span at bounding box center [399, 247] width 10 height 10
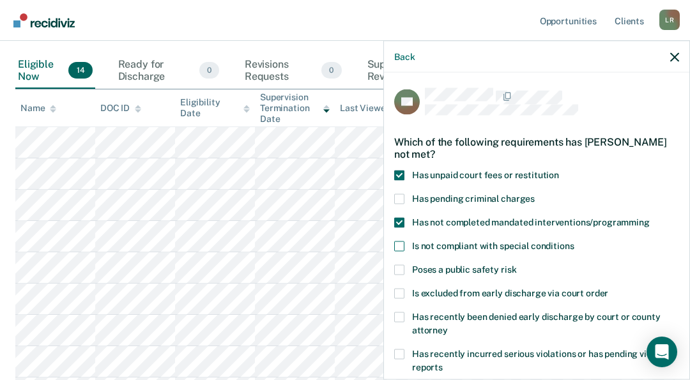
click at [574, 242] on input "Is not compliant with special conditions" at bounding box center [574, 242] width 0 height 0
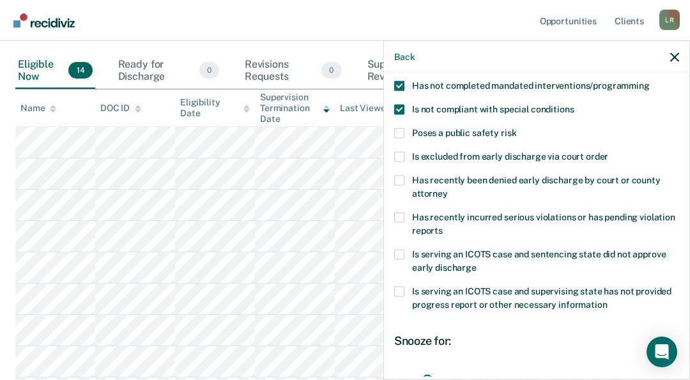
scroll to position [260, 0]
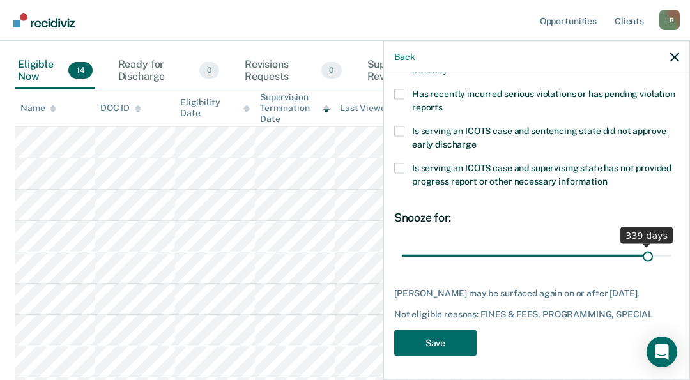
type input "339"
click at [639, 254] on input "range" at bounding box center [537, 256] width 270 height 22
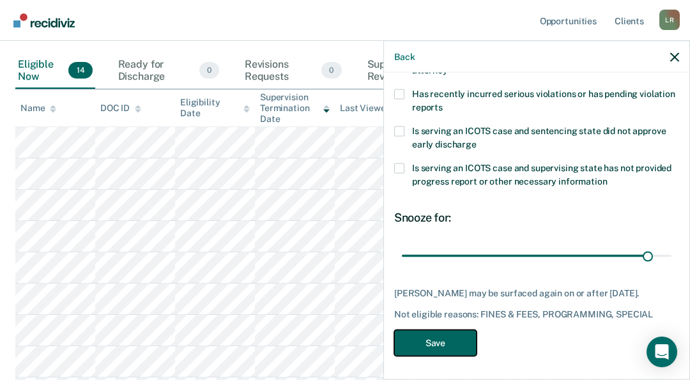
click at [442, 338] on button "Save" at bounding box center [435, 344] width 82 height 26
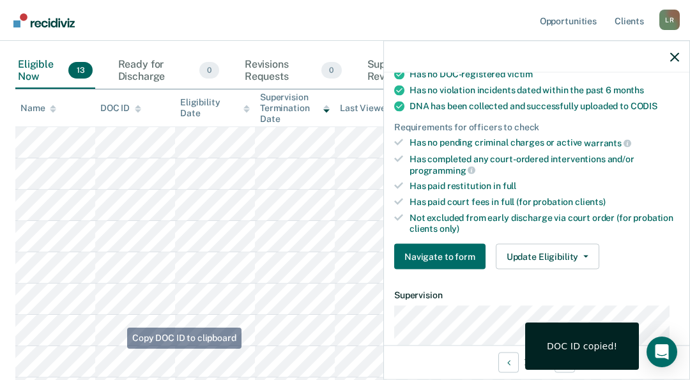
scroll to position [234, 0]
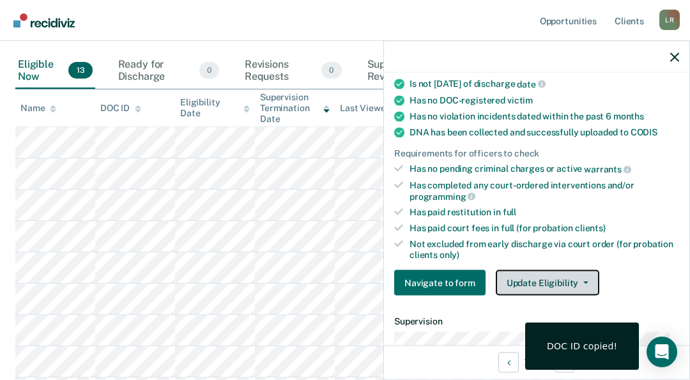
click at [555, 276] on button "Update Eligibility" at bounding box center [548, 283] width 104 height 26
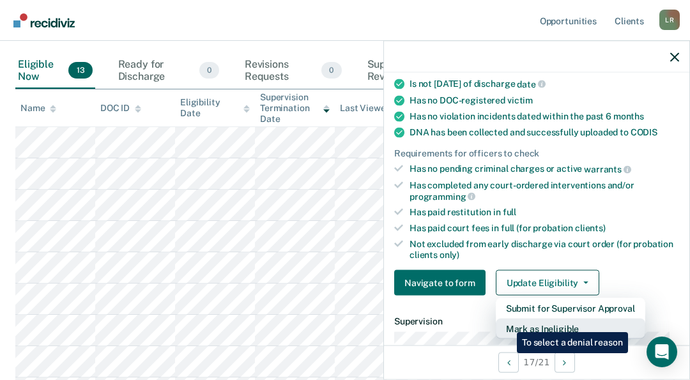
click at [508, 323] on button "Mark as Ineligible" at bounding box center [571, 329] width 150 height 20
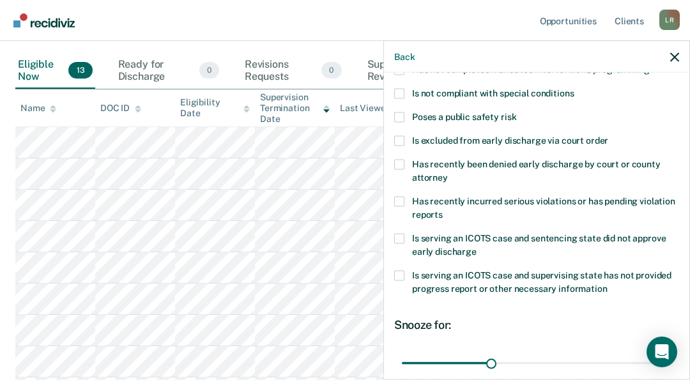
scroll to position [0, 0]
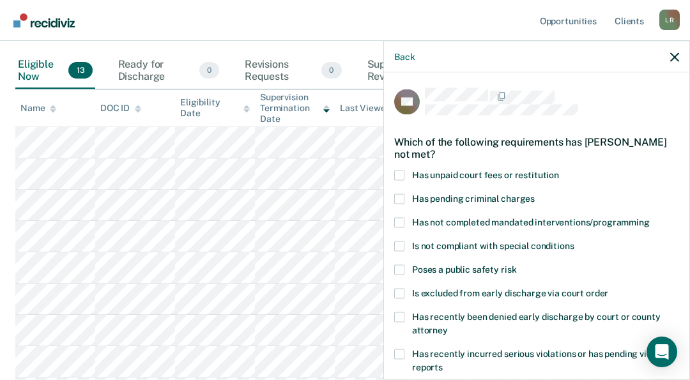
click at [398, 176] on span at bounding box center [399, 176] width 10 height 10
click at [559, 171] on input "Has unpaid court fees or restitution" at bounding box center [559, 171] width 0 height 0
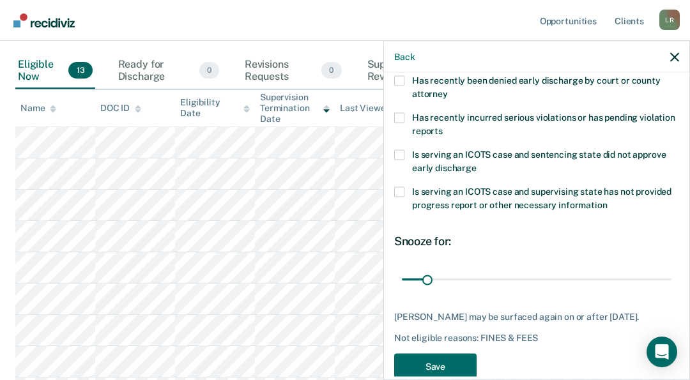
scroll to position [260, 0]
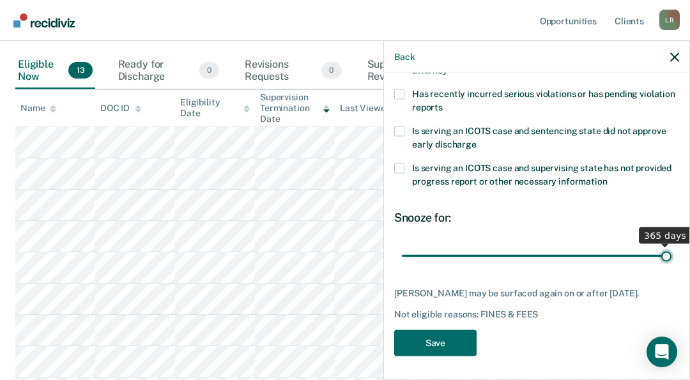
type input "365"
click at [659, 255] on input "range" at bounding box center [537, 256] width 270 height 22
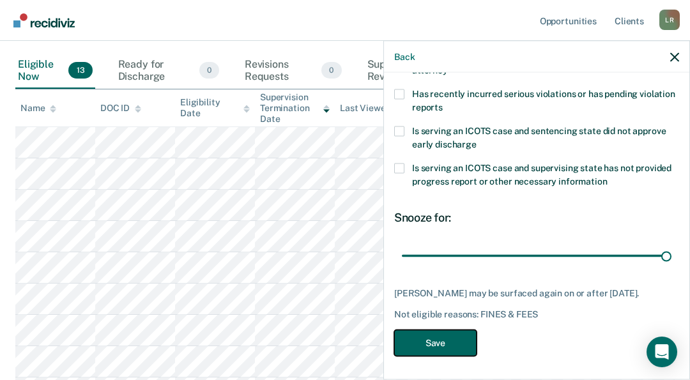
click at [437, 351] on button "Save" at bounding box center [435, 344] width 82 height 26
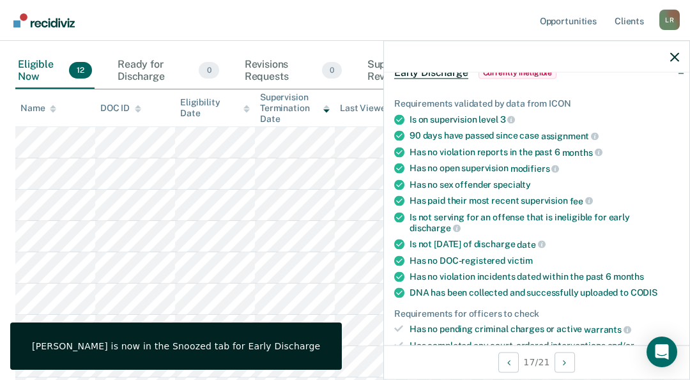
scroll to position [93, 0]
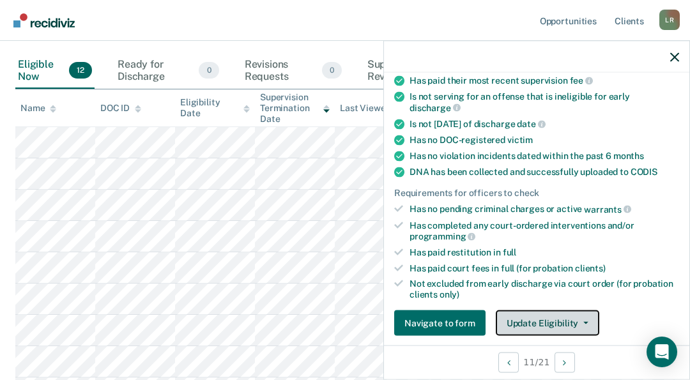
click at [550, 319] on button "Update Eligibility" at bounding box center [548, 324] width 104 height 26
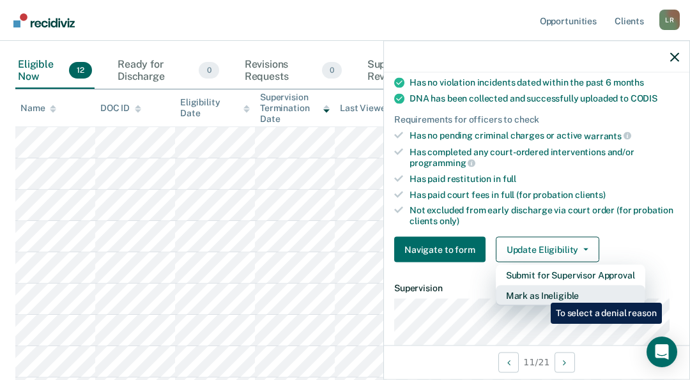
click at [542, 293] on button "Mark as Ineligible" at bounding box center [571, 296] width 150 height 20
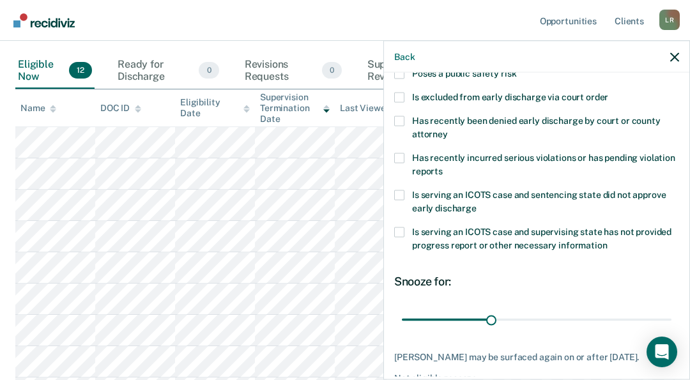
scroll to position [132, 0]
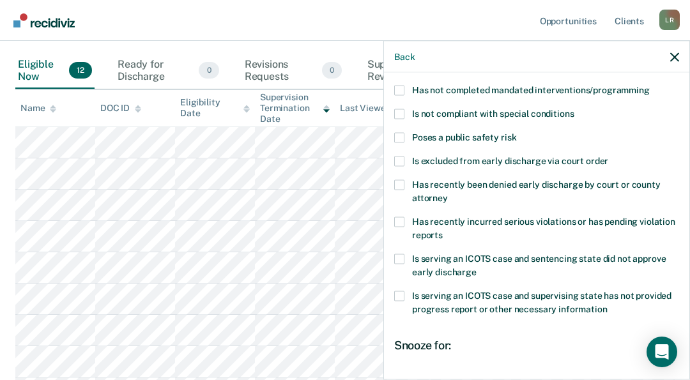
click at [398, 86] on span at bounding box center [399, 91] width 10 height 10
click at [650, 86] on input "Has not completed mandated interventions/programming" at bounding box center [650, 86] width 0 height 0
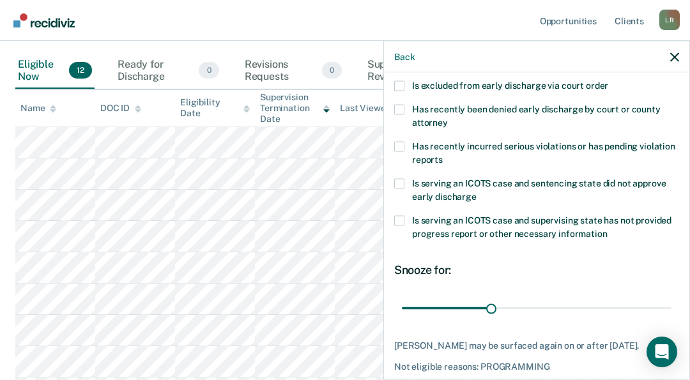
scroll to position [260, 0]
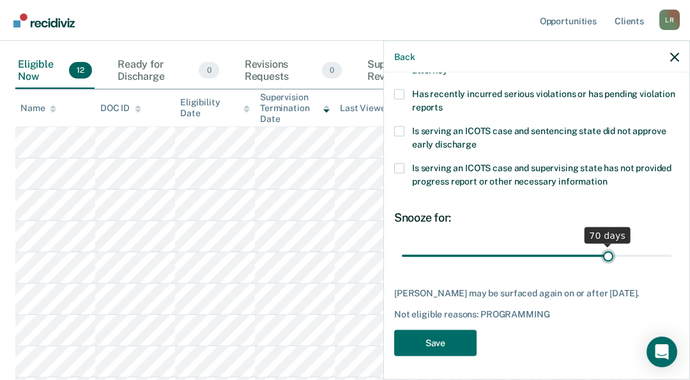
type input "70"
click at [600, 255] on input "range" at bounding box center [537, 256] width 270 height 22
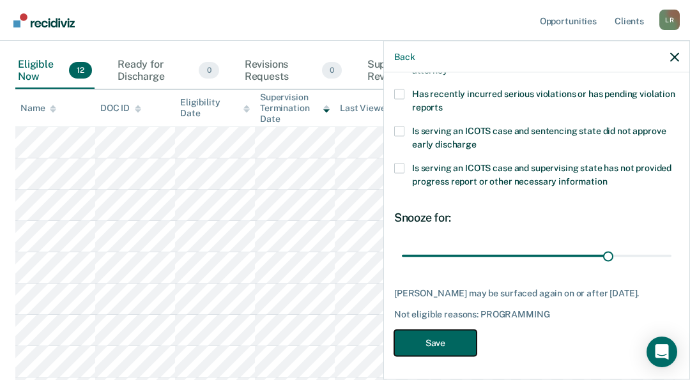
click at [435, 339] on button "Save" at bounding box center [435, 344] width 82 height 26
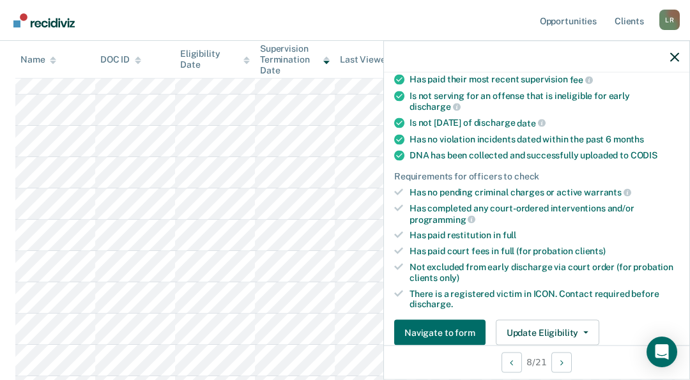
scroll to position [256, 0]
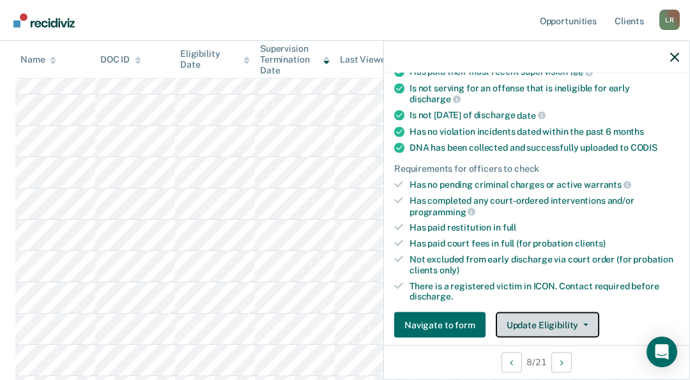
click at [568, 320] on button "Update Eligibility" at bounding box center [548, 326] width 104 height 26
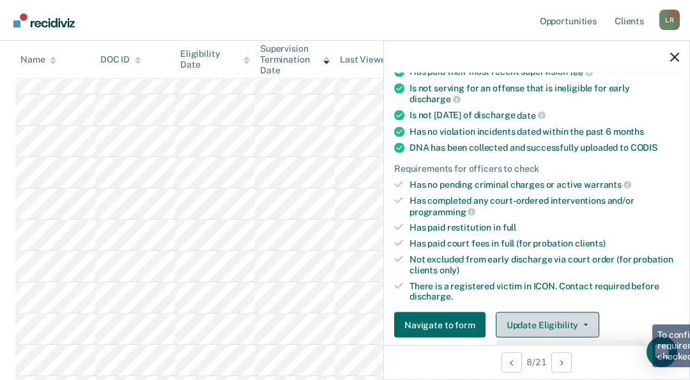
scroll to position [267, 0]
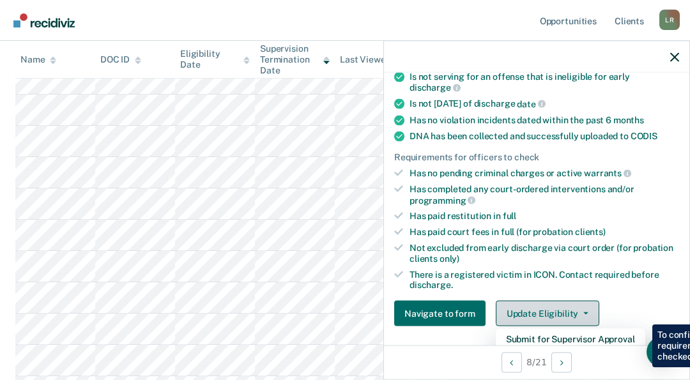
click at [554, 308] on button "Update Eligibility" at bounding box center [548, 314] width 104 height 26
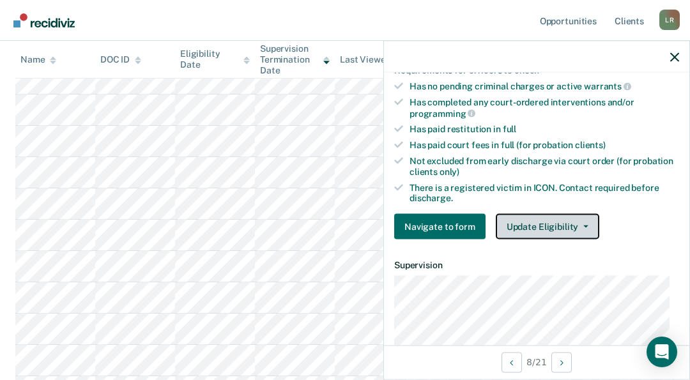
scroll to position [395, 0]
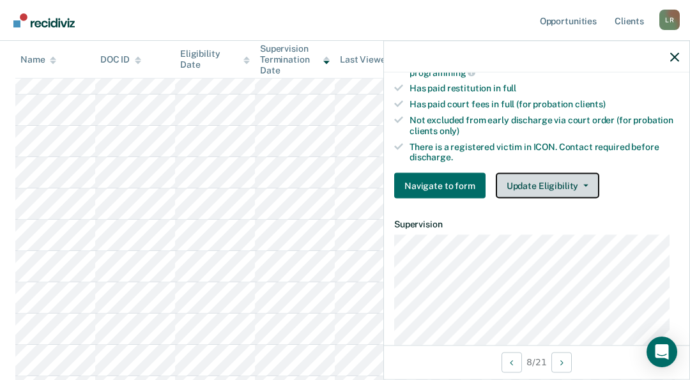
click at [536, 179] on button "Update Eligibility" at bounding box center [548, 186] width 104 height 26
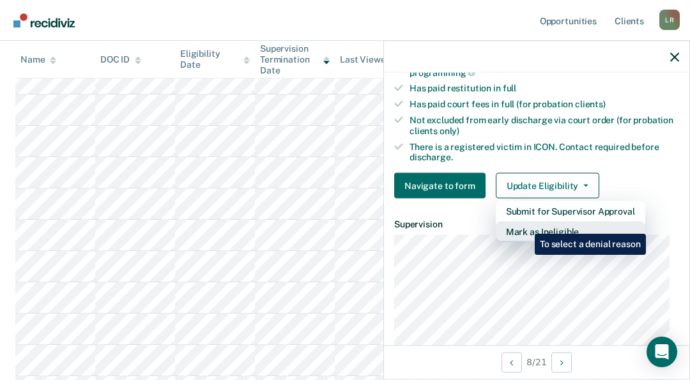
click at [526, 224] on button "Mark as Ineligible" at bounding box center [571, 232] width 150 height 20
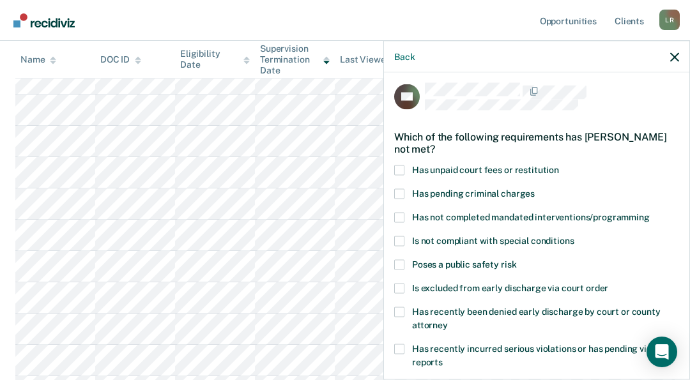
scroll to position [0, 0]
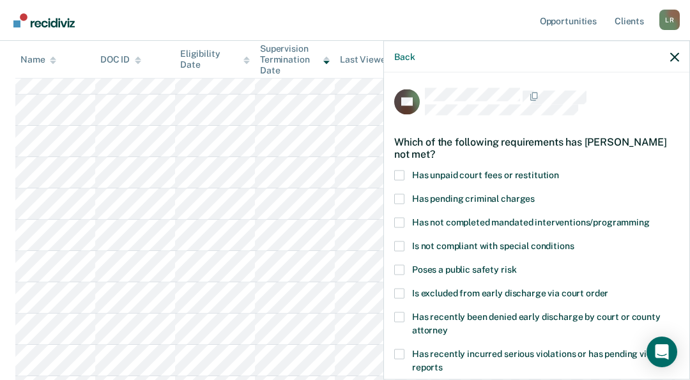
click at [398, 175] on span at bounding box center [399, 176] width 10 height 10
click at [559, 171] on input "Has unpaid court fees or restitution" at bounding box center [559, 171] width 0 height 0
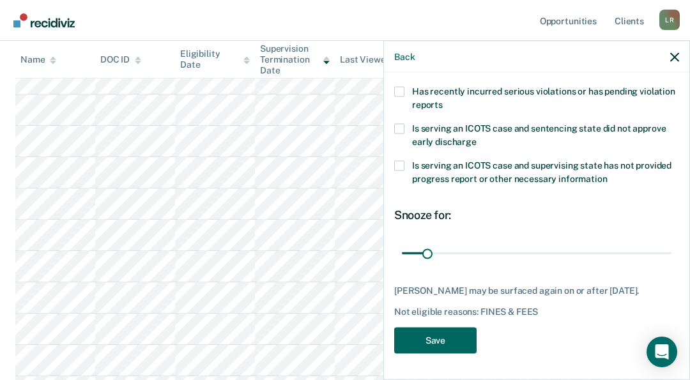
scroll to position [271, 0]
type input "357"
click at [651, 245] on input "range" at bounding box center [537, 253] width 270 height 22
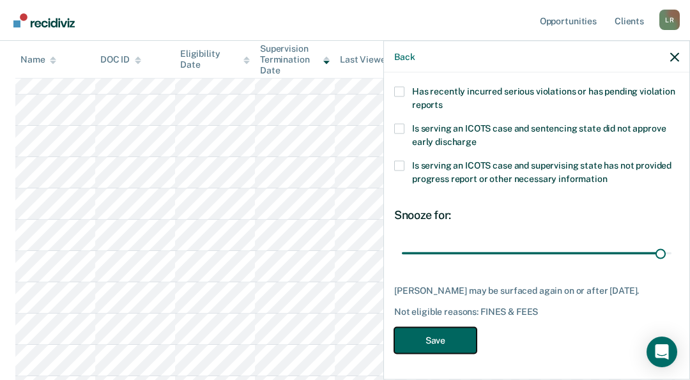
click at [417, 336] on button "Save" at bounding box center [435, 341] width 82 height 26
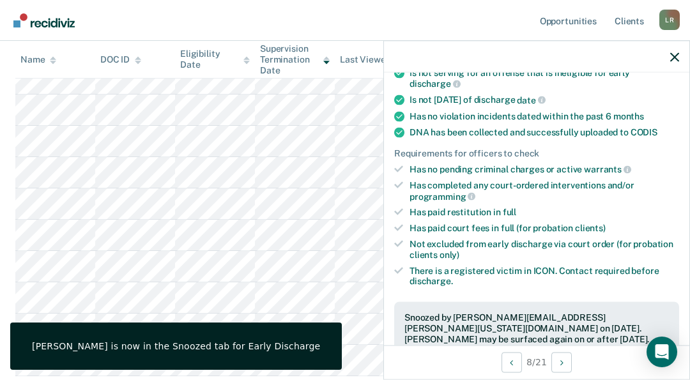
scroll to position [218, 0]
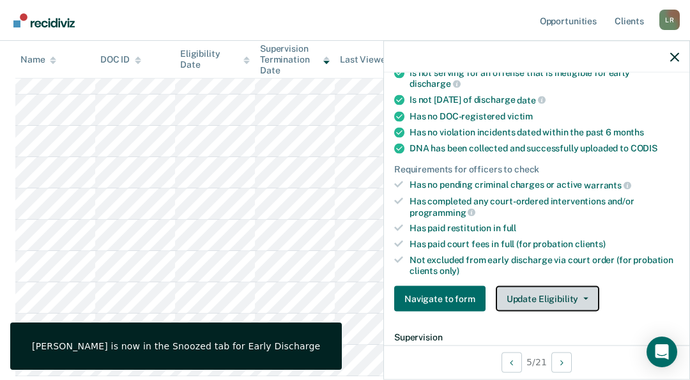
click at [540, 293] on button "Update Eligibility" at bounding box center [548, 299] width 104 height 26
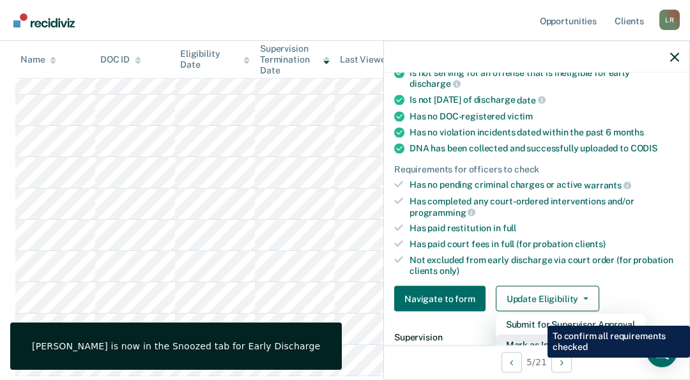
scroll to position [224, 0]
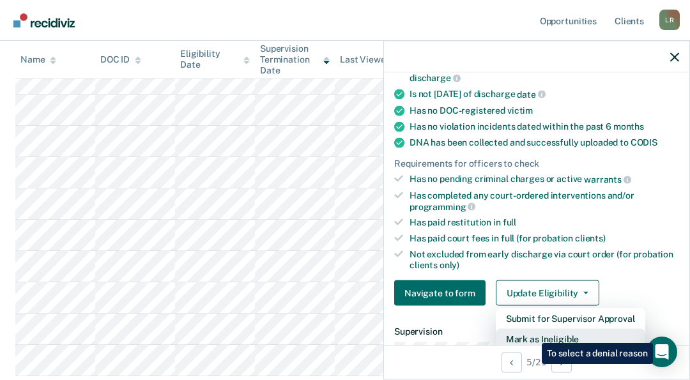
click at [533, 334] on button "Mark as Ineligible" at bounding box center [571, 339] width 150 height 20
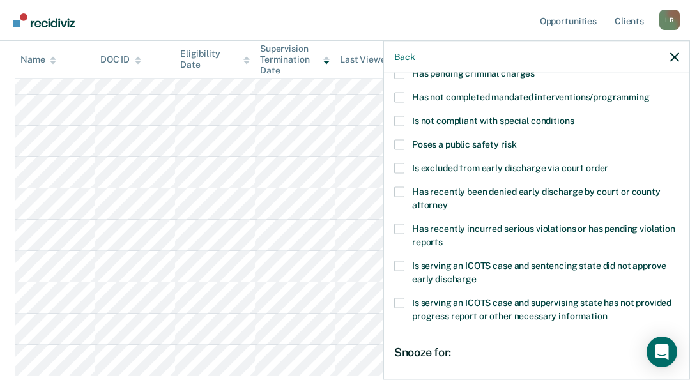
scroll to position [96, 0]
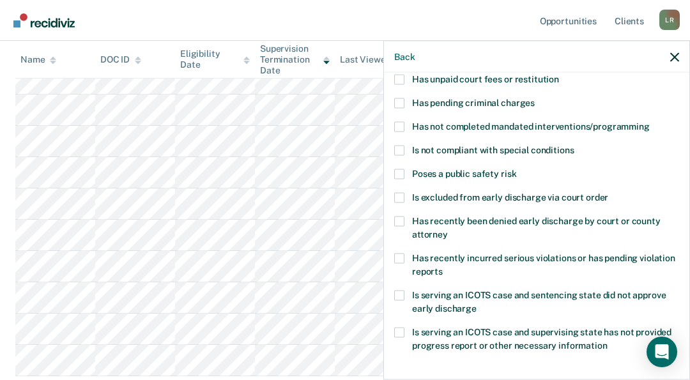
click at [398, 77] on span at bounding box center [399, 80] width 10 height 10
click at [559, 75] on input "Has unpaid court fees or restitution" at bounding box center [559, 75] width 0 height 0
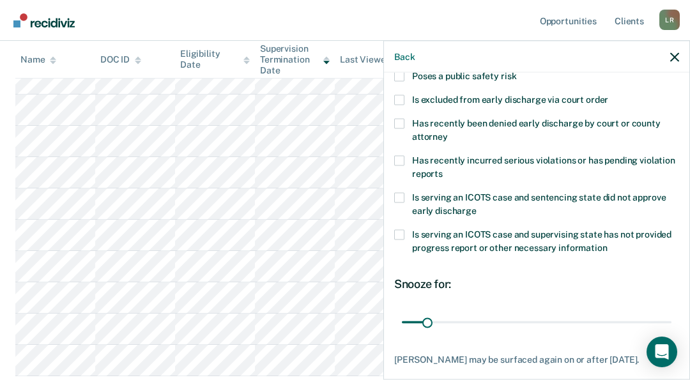
scroll to position [271, 0]
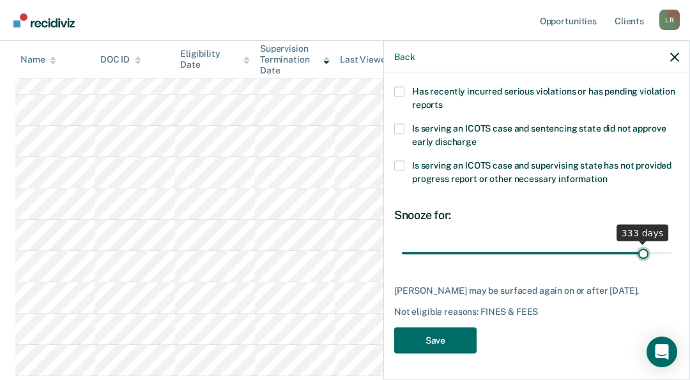
type input "333"
click at [635, 242] on input "range" at bounding box center [537, 253] width 270 height 22
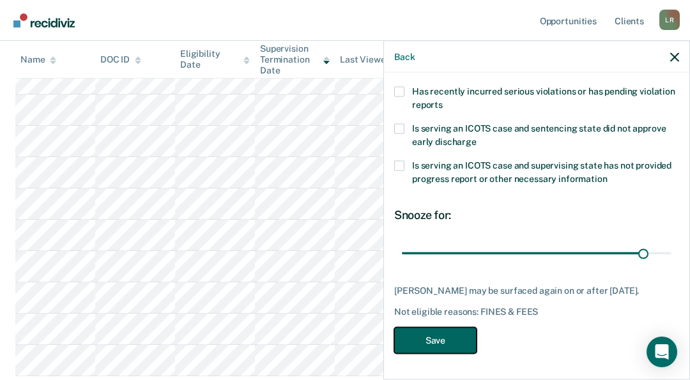
click at [442, 343] on button "Save" at bounding box center [435, 341] width 82 height 26
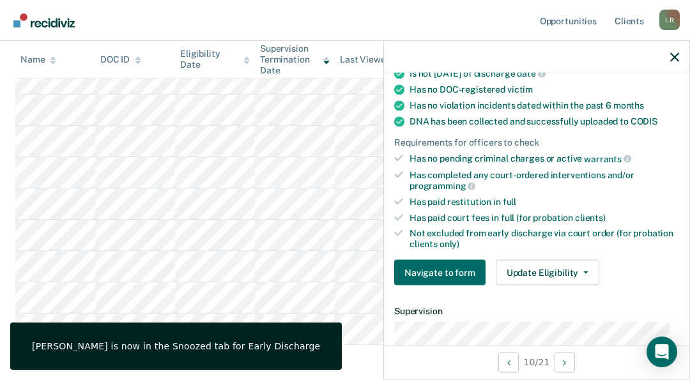
scroll to position [298, 0]
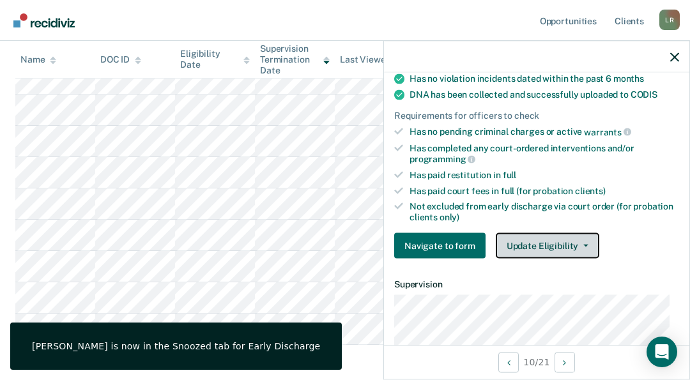
click at [536, 239] on button "Update Eligibility" at bounding box center [548, 246] width 104 height 26
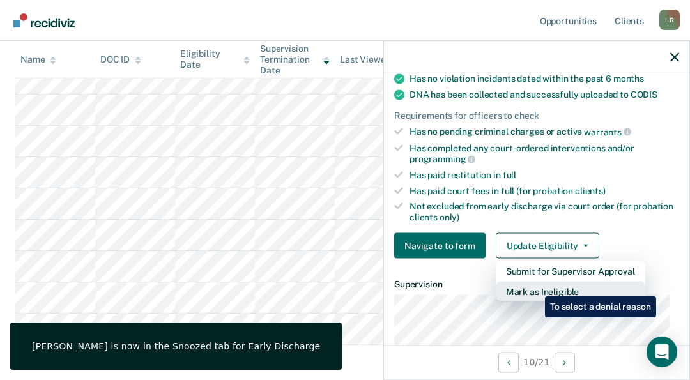
click at [536, 288] on button "Mark as Ineligible" at bounding box center [571, 292] width 150 height 20
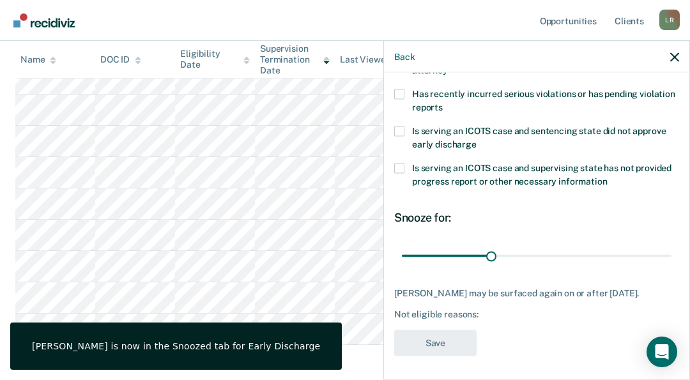
scroll to position [68, 0]
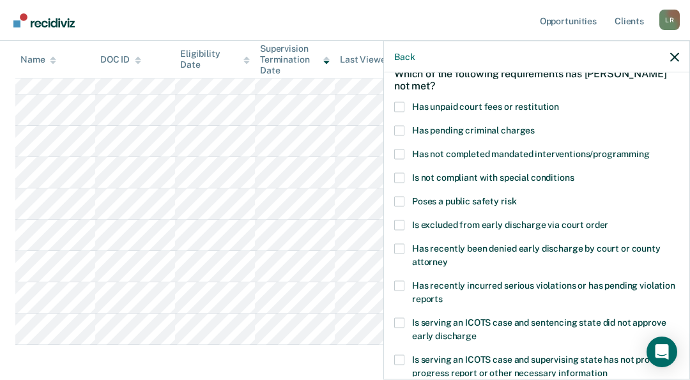
click at [408, 104] on label "Has unpaid court fees or restitution" at bounding box center [536, 108] width 285 height 13
click at [559, 102] on input "Has unpaid court fees or restitution" at bounding box center [559, 102] width 0 height 0
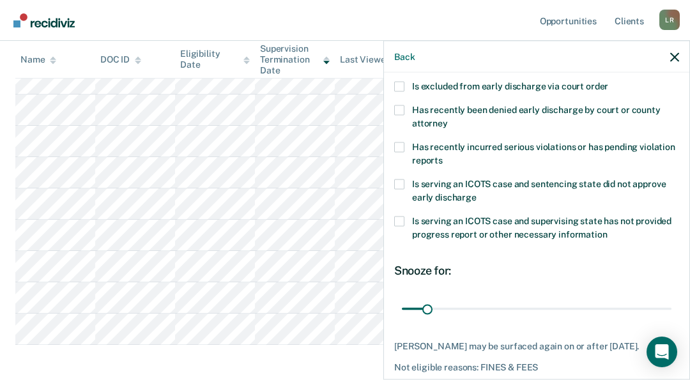
scroll to position [260, 0]
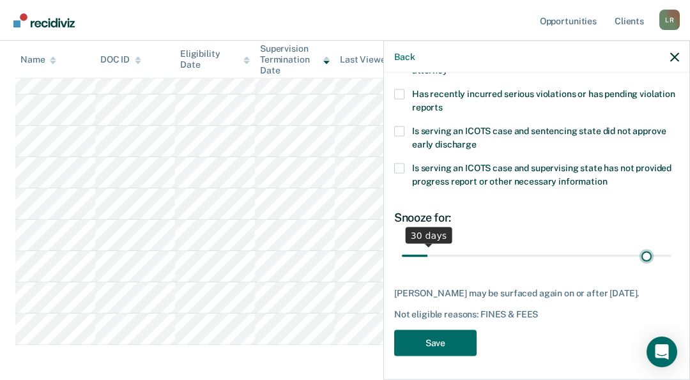
type input "337"
click at [638, 254] on input "range" at bounding box center [537, 256] width 270 height 22
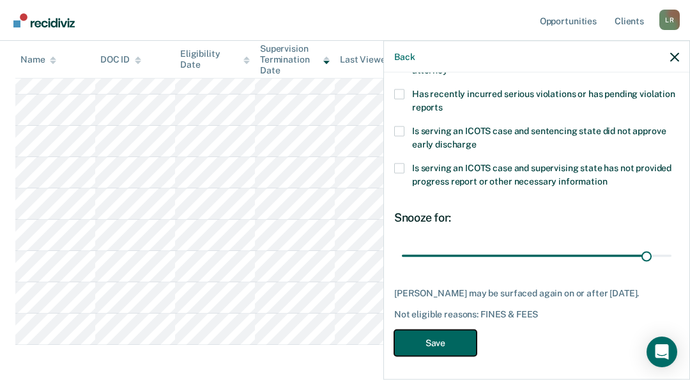
click at [432, 338] on button "Save" at bounding box center [435, 344] width 82 height 26
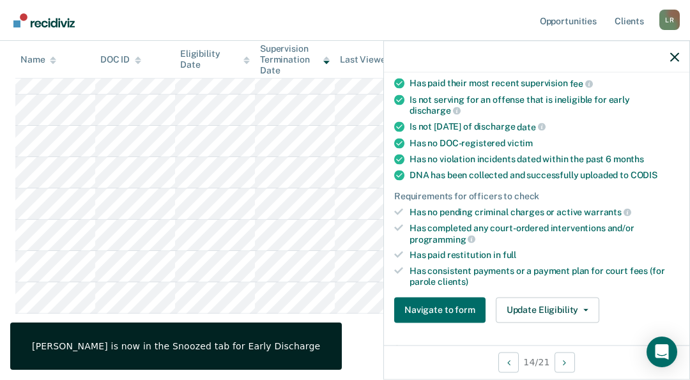
scroll to position [303, 0]
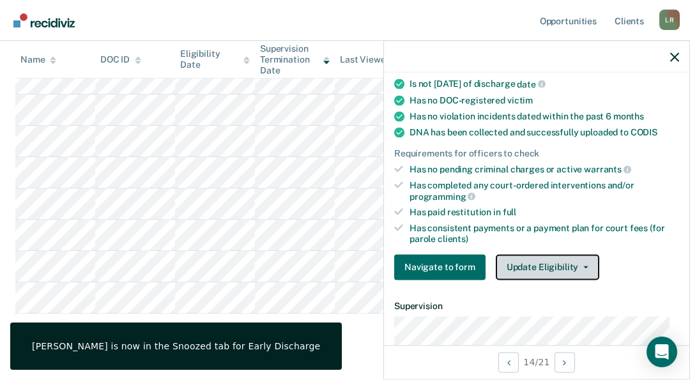
click at [547, 262] on button "Update Eligibility" at bounding box center [548, 267] width 104 height 26
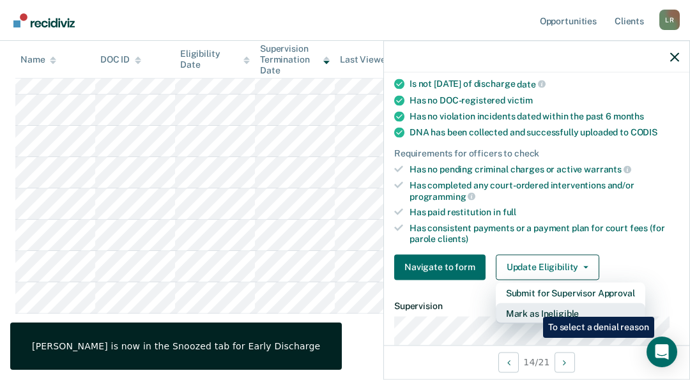
click at [534, 308] on button "Mark as Ineligible" at bounding box center [571, 313] width 150 height 20
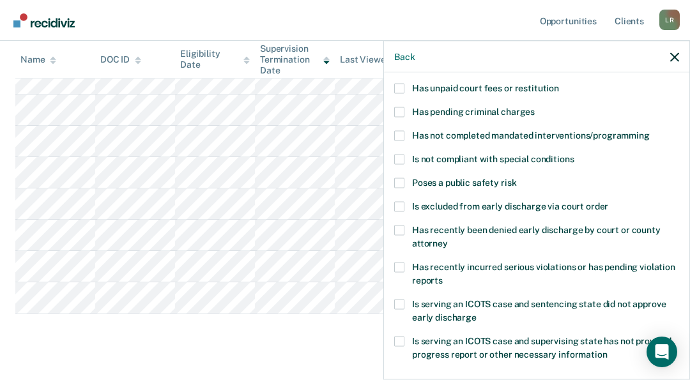
scroll to position [0, 0]
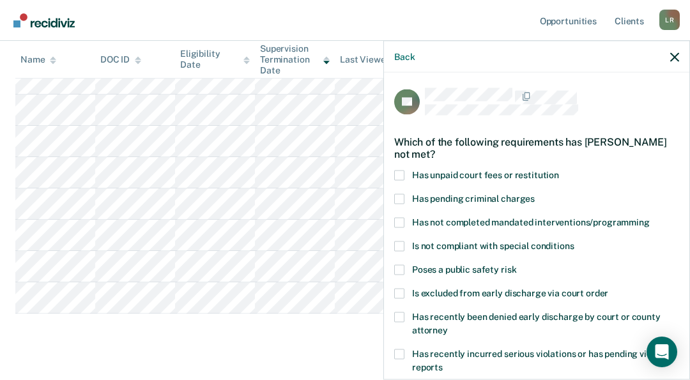
click at [401, 175] on span at bounding box center [399, 176] width 10 height 10
click at [559, 171] on input "Has unpaid court fees or restitution" at bounding box center [559, 171] width 0 height 0
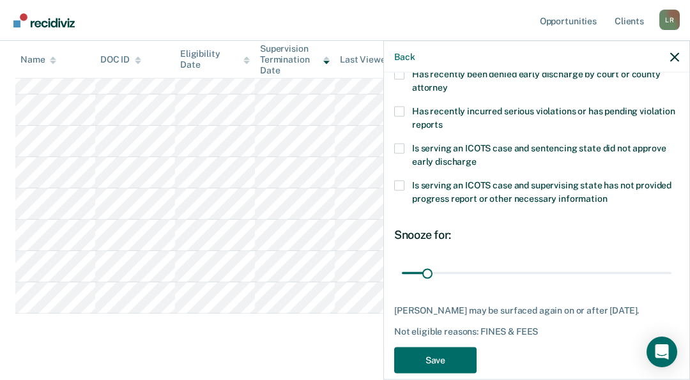
scroll to position [271, 0]
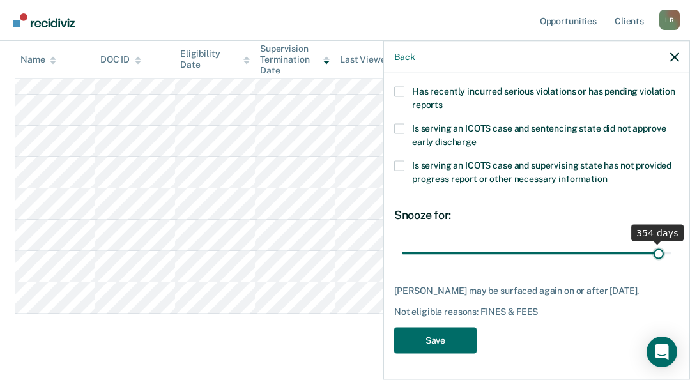
type input "354"
click at [650, 245] on input "range" at bounding box center [537, 253] width 270 height 22
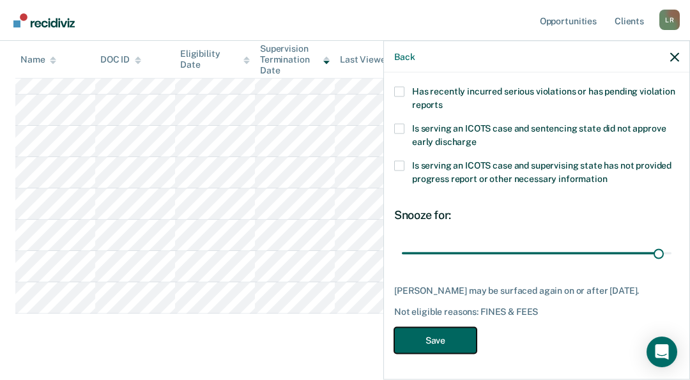
click at [425, 341] on button "Save" at bounding box center [435, 341] width 82 height 26
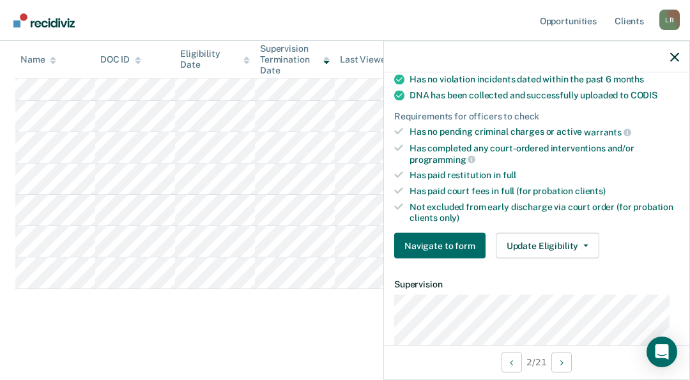
scroll to position [202, 0]
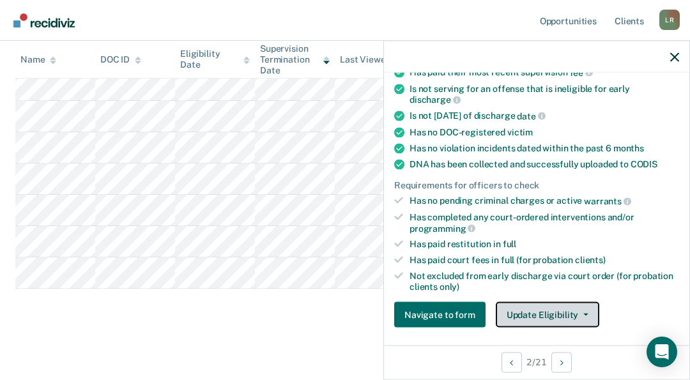
click at [550, 306] on button "Update Eligibility" at bounding box center [548, 315] width 104 height 26
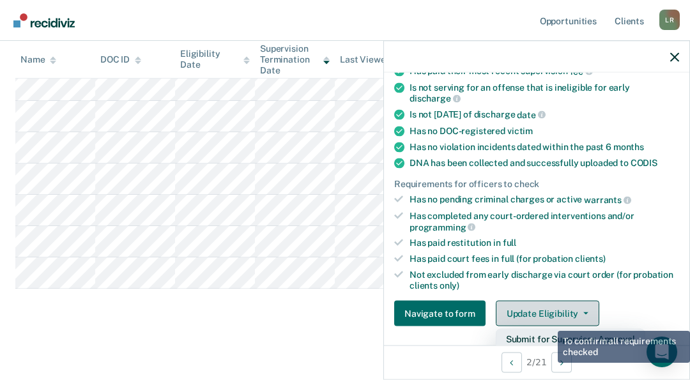
scroll to position [267, 0]
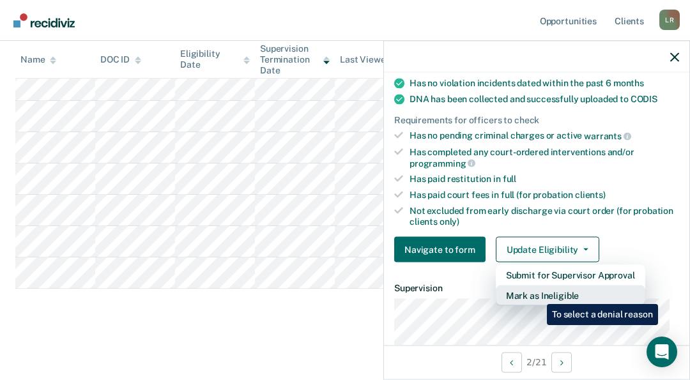
click at [538, 295] on button "Mark as Ineligible" at bounding box center [571, 296] width 150 height 20
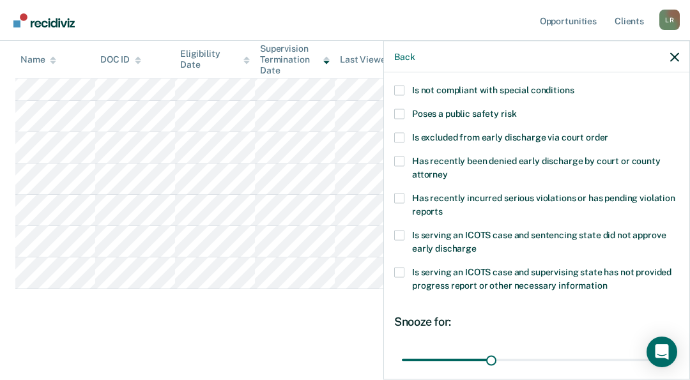
scroll to position [139, 0]
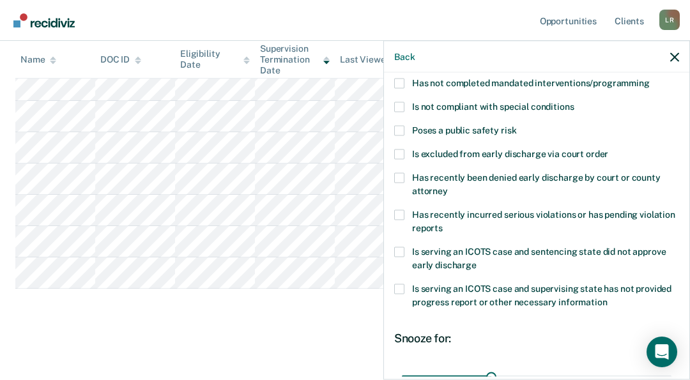
click at [398, 130] on span at bounding box center [399, 131] width 10 height 10
click at [517, 126] on input "Poses a public safety risk" at bounding box center [517, 126] width 0 height 0
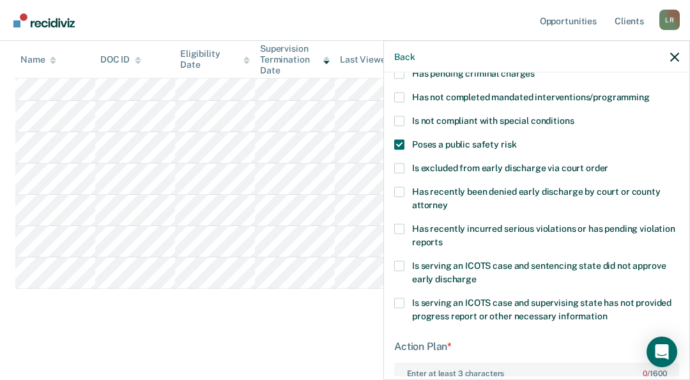
scroll to position [115, 0]
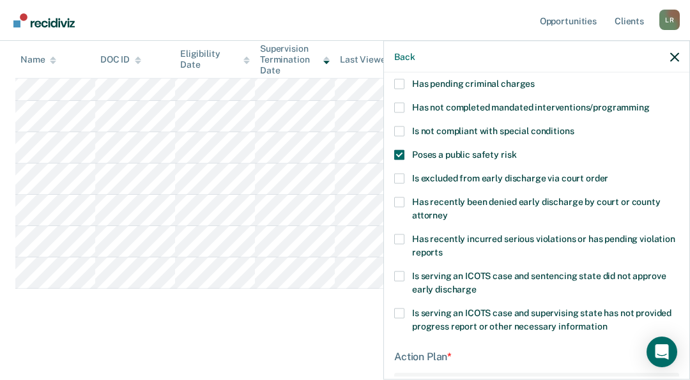
click at [398, 129] on span at bounding box center [399, 132] width 10 height 10
click at [574, 127] on input "Is not compliant with special conditions" at bounding box center [574, 127] width 0 height 0
click at [398, 153] on span at bounding box center [399, 155] width 10 height 10
click at [517, 150] on input "Poses a public safety risk" at bounding box center [517, 150] width 0 height 0
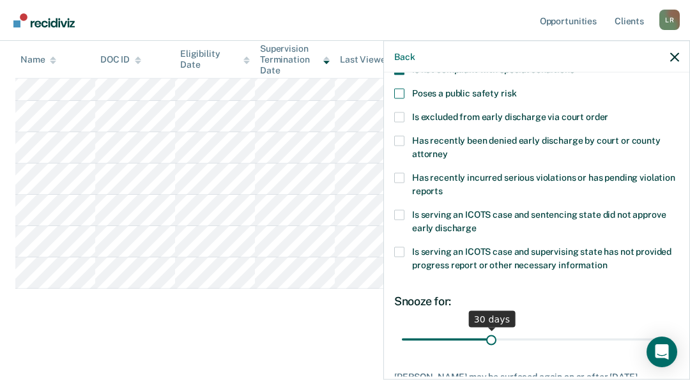
scroll to position [243, 0]
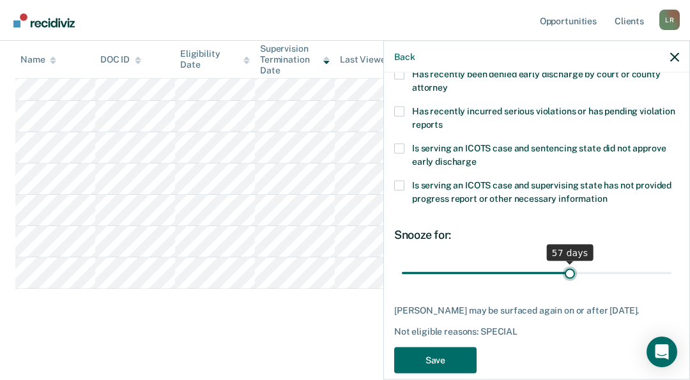
type input "57"
click at [563, 270] on input "range" at bounding box center [537, 273] width 270 height 22
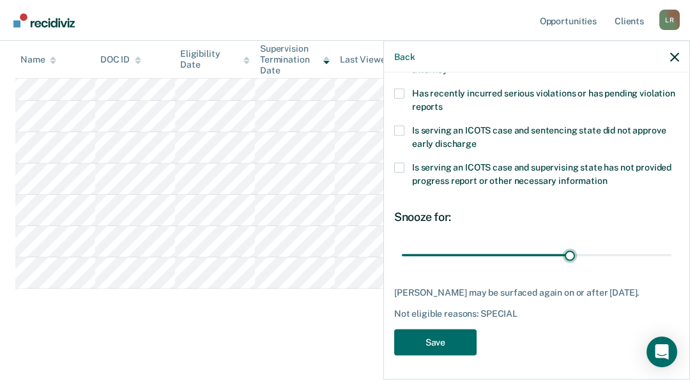
scroll to position [271, 0]
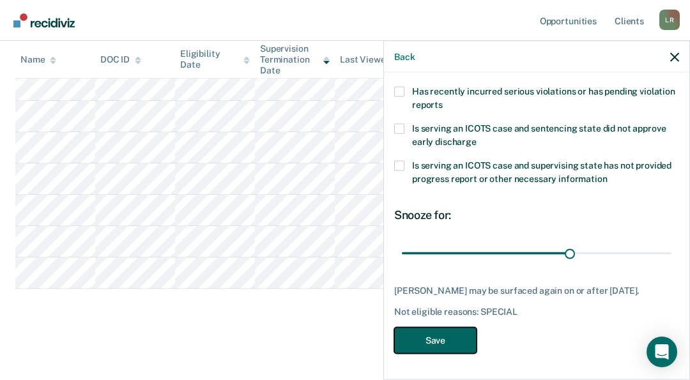
click at [442, 336] on button "Save" at bounding box center [435, 341] width 82 height 26
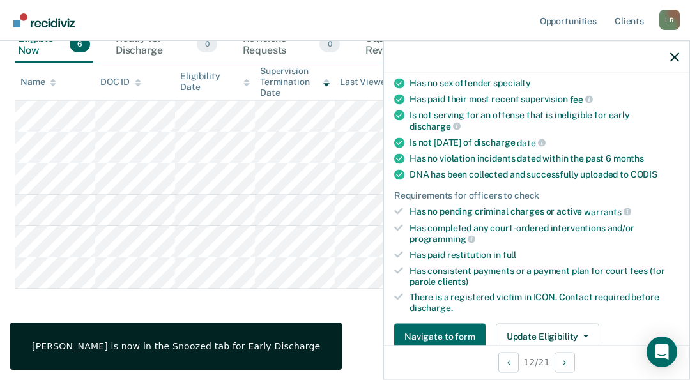
scroll to position [351, 0]
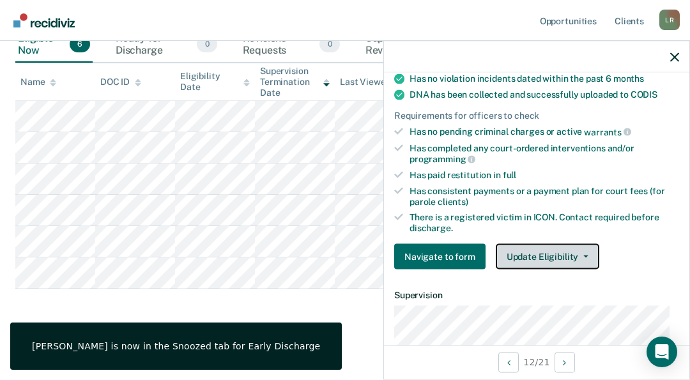
click at [536, 248] on button "Update Eligibility" at bounding box center [548, 257] width 104 height 26
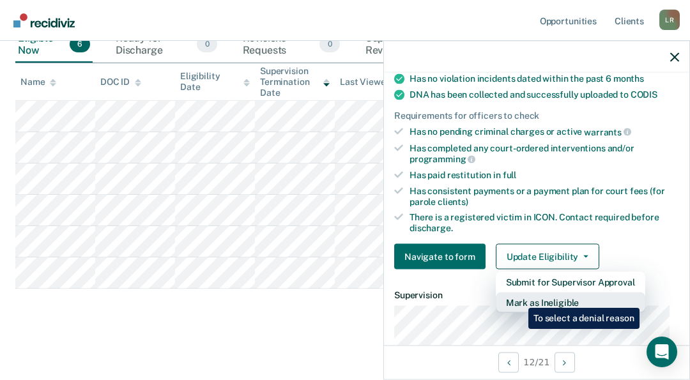
click at [520, 299] on button "Mark as Ineligible" at bounding box center [571, 303] width 150 height 20
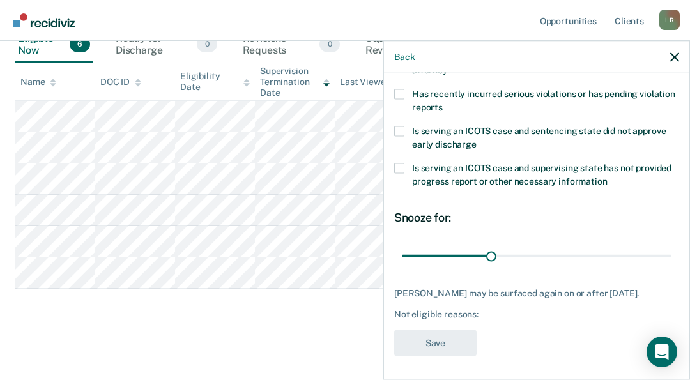
scroll to position [0, 0]
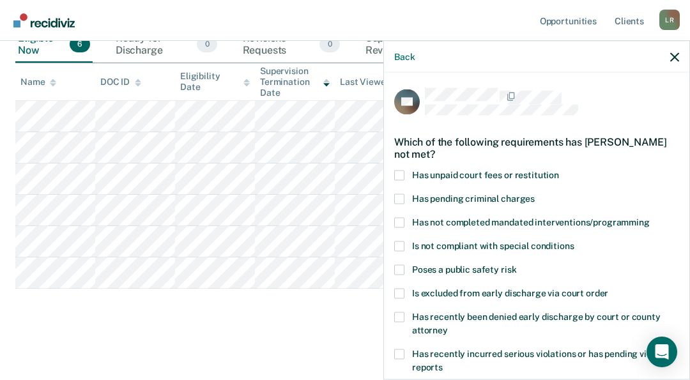
click at [401, 171] on span at bounding box center [399, 176] width 10 height 10
click at [559, 171] on input "Has unpaid court fees or restitution" at bounding box center [559, 171] width 0 height 0
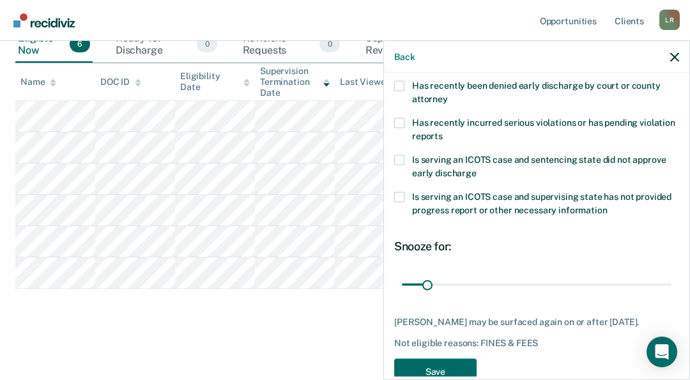
scroll to position [260, 0]
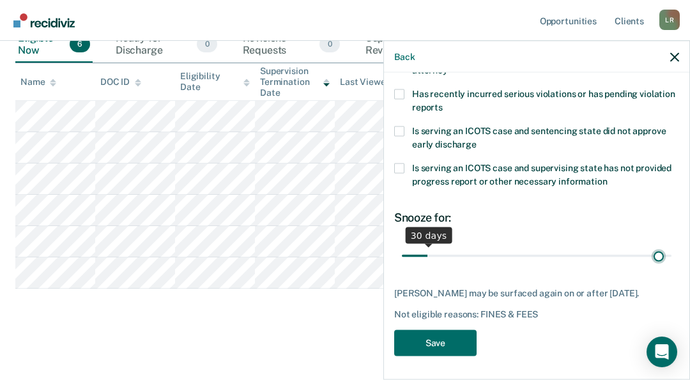
type input "354"
click at [650, 253] on input "range" at bounding box center [537, 256] width 270 height 22
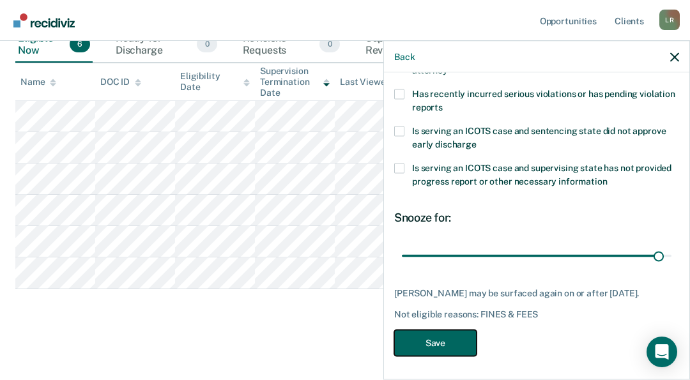
click at [442, 350] on button "Save" at bounding box center [435, 344] width 82 height 26
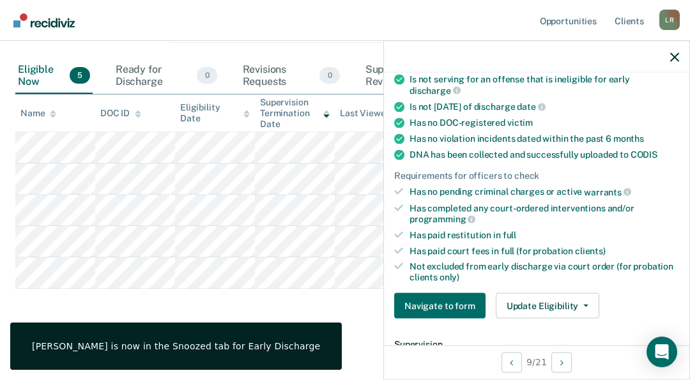
scroll to position [319, 0]
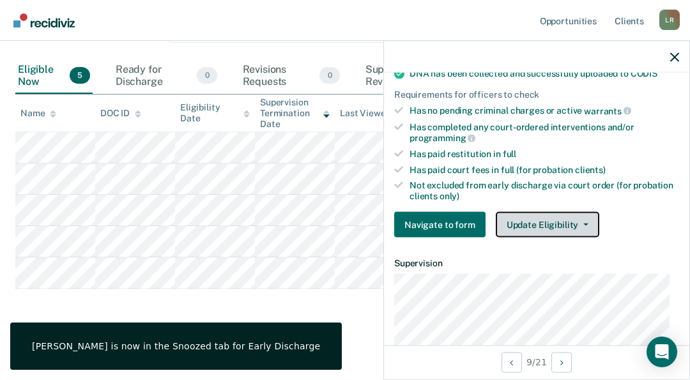
click at [538, 214] on button "Update Eligibility" at bounding box center [548, 225] width 104 height 26
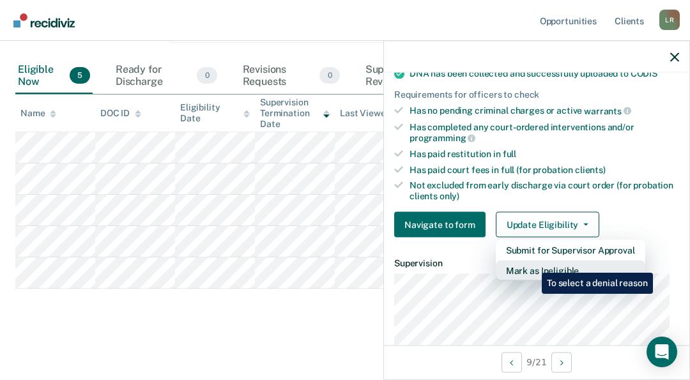
click at [533, 263] on button "Mark as Ineligible" at bounding box center [571, 271] width 150 height 20
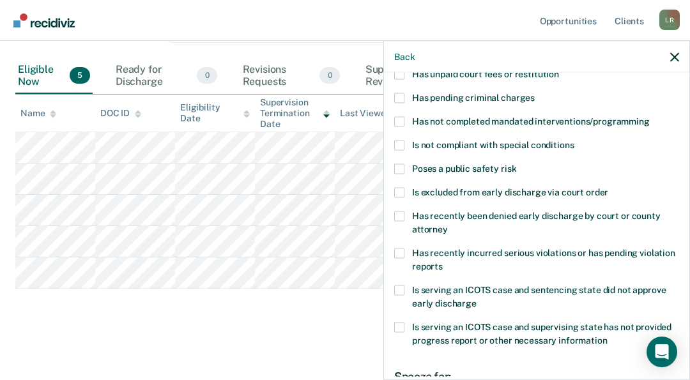
scroll to position [15, 0]
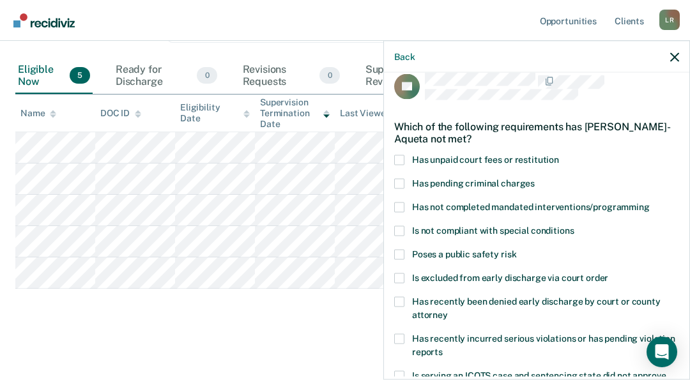
click at [403, 159] on span at bounding box center [399, 160] width 10 height 10
click at [559, 155] on input "Has unpaid court fees or restitution" at bounding box center [559, 155] width 0 height 0
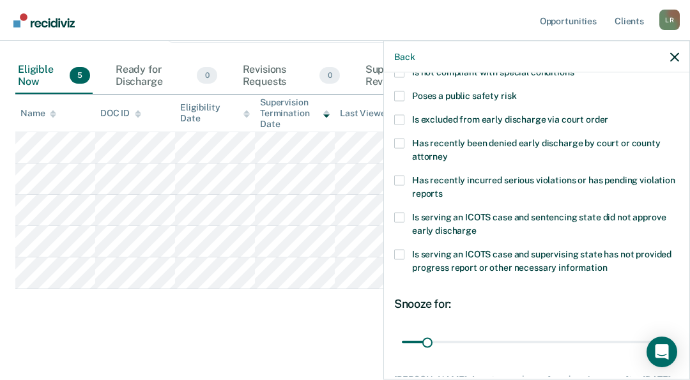
scroll to position [271, 0]
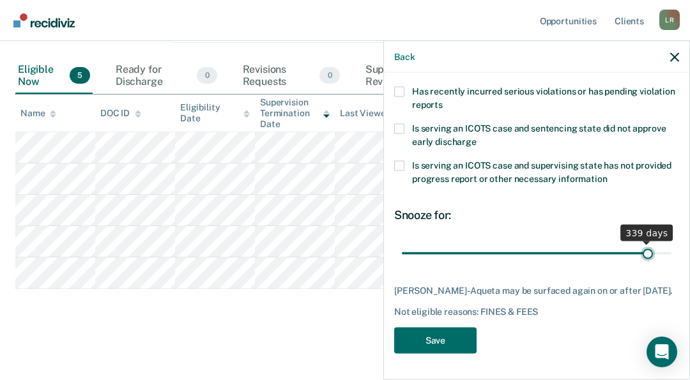
type input "339"
click at [639, 242] on input "range" at bounding box center [537, 253] width 270 height 22
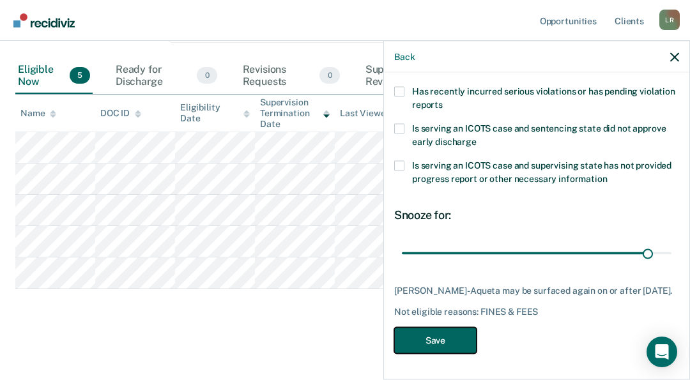
click at [428, 339] on button "Save" at bounding box center [435, 341] width 82 height 26
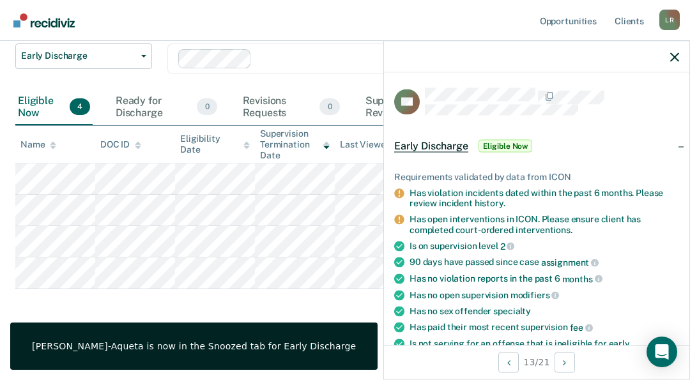
scroll to position [256, 0]
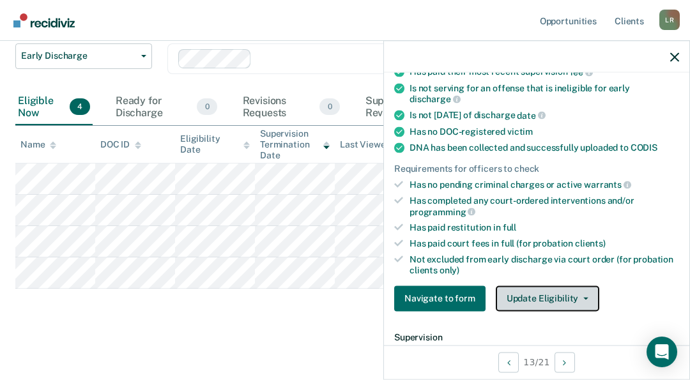
click at [547, 291] on button "Update Eligibility" at bounding box center [548, 299] width 104 height 26
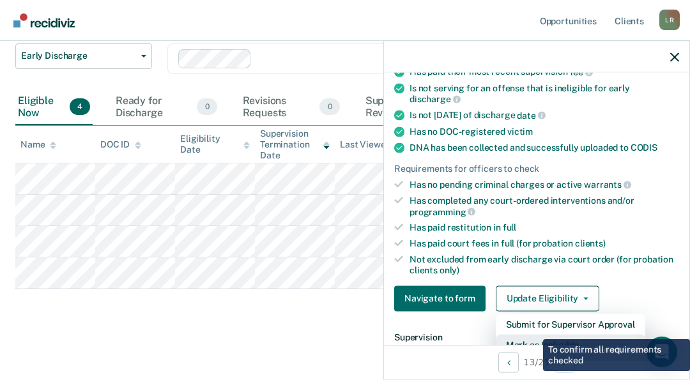
scroll to position [261, 0]
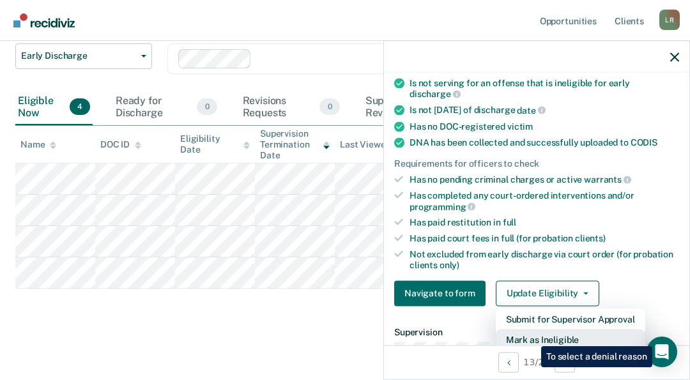
click at [532, 337] on button "Mark as Ineligible" at bounding box center [571, 339] width 150 height 20
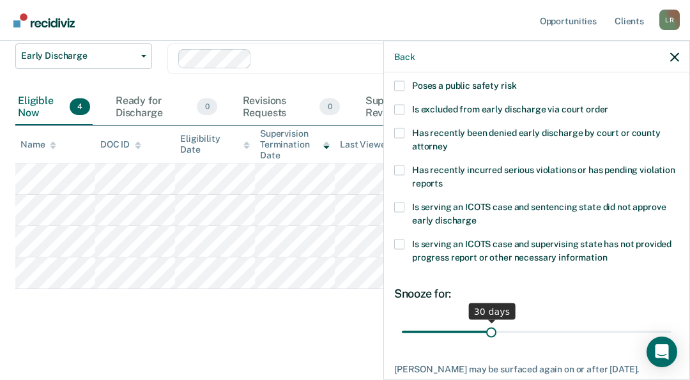
scroll to position [133, 0]
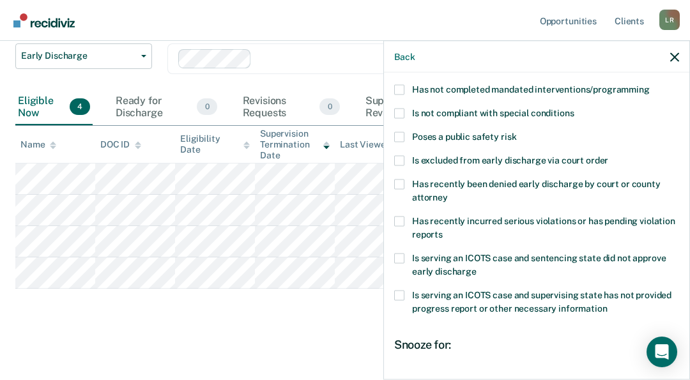
click at [398, 114] on span at bounding box center [399, 114] width 10 height 10
click at [574, 109] on input "Is not compliant with special conditions" at bounding box center [574, 109] width 0 height 0
click at [399, 90] on span at bounding box center [399, 90] width 10 height 10
click at [650, 85] on input "Has not completed mandated interventions/programming" at bounding box center [650, 85] width 0 height 0
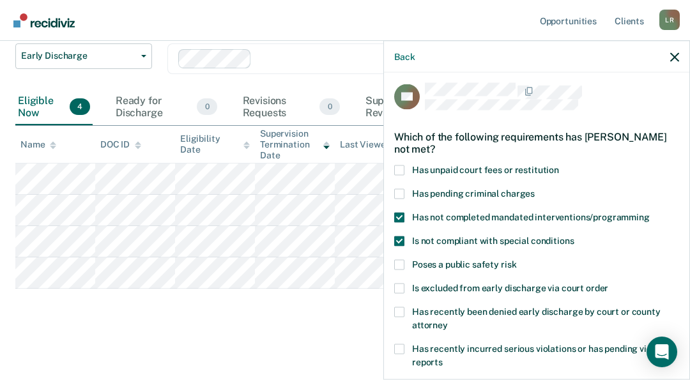
click at [400, 170] on span at bounding box center [399, 171] width 10 height 10
click at [559, 166] on input "Has unpaid court fees or restitution" at bounding box center [559, 166] width 0 height 0
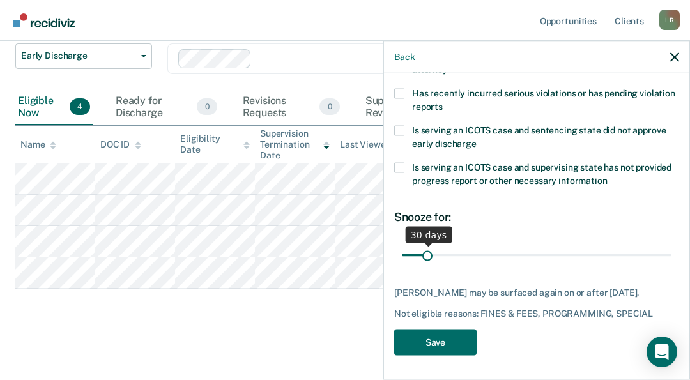
scroll to position [271, 0]
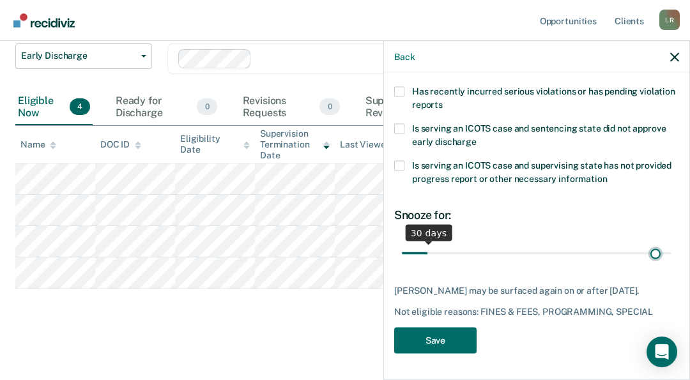
type input "350"
click at [647, 244] on input "range" at bounding box center [537, 253] width 270 height 22
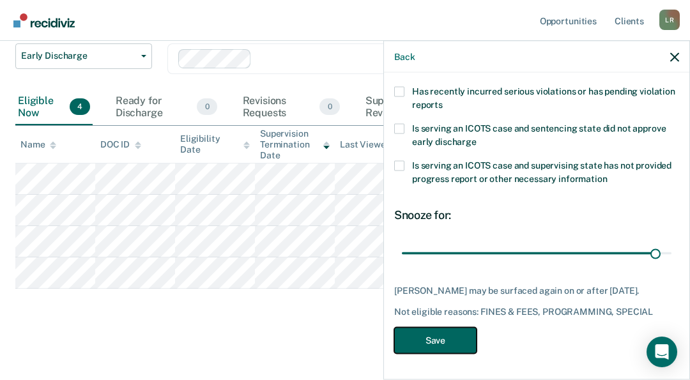
click at [442, 338] on button "Save" at bounding box center [435, 341] width 82 height 26
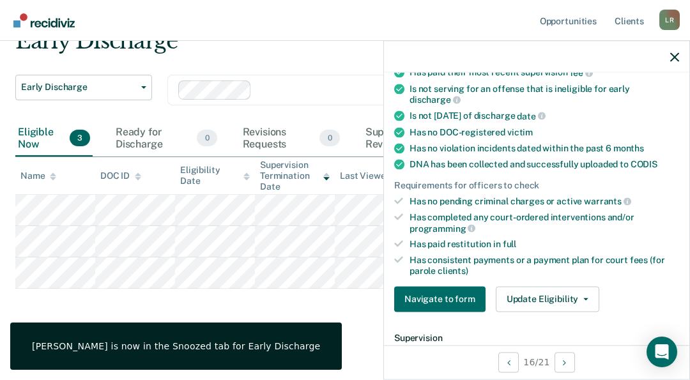
scroll to position [287, 0]
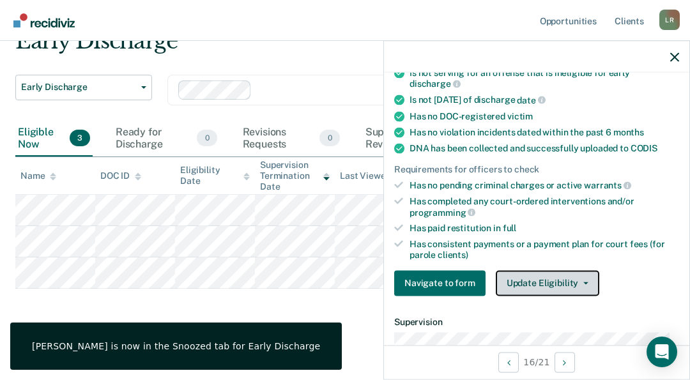
click at [534, 284] on button "Update Eligibility" at bounding box center [548, 283] width 104 height 26
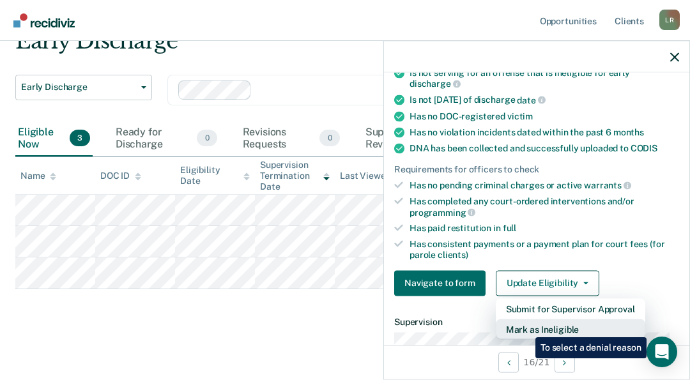
click at [526, 328] on button "Mark as Ineligible" at bounding box center [571, 329] width 150 height 20
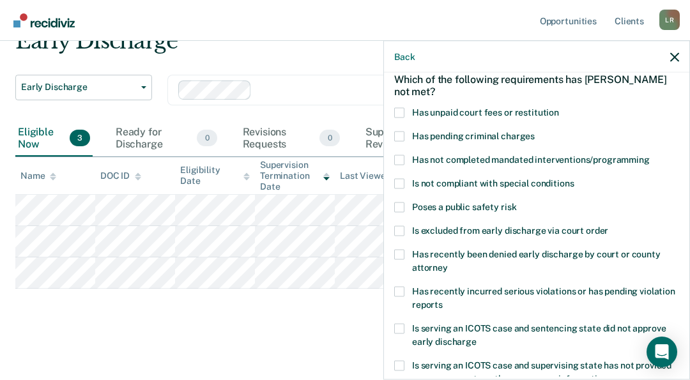
scroll to position [15, 0]
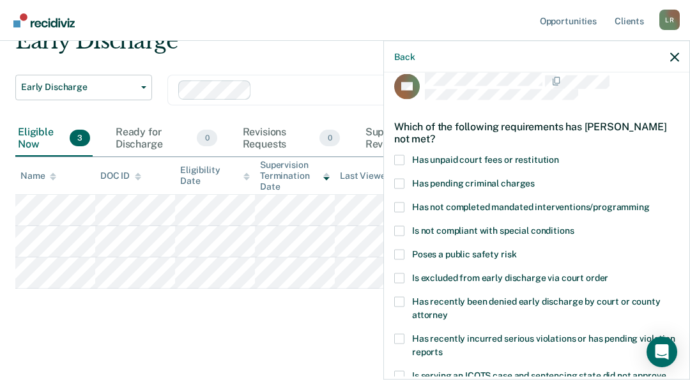
click at [395, 162] on span at bounding box center [399, 160] width 10 height 10
click at [559, 155] on input "Has unpaid court fees or restitution" at bounding box center [559, 155] width 0 height 0
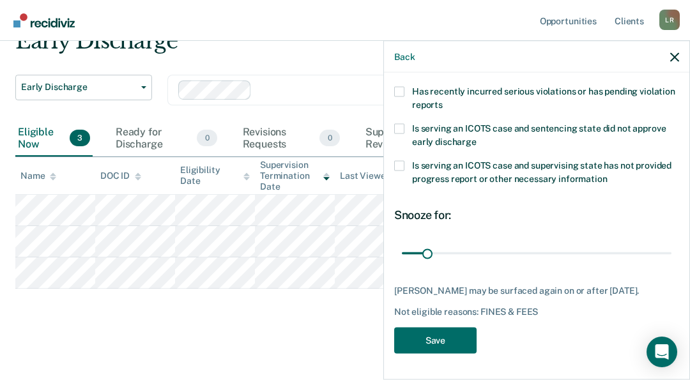
scroll to position [271, 0]
type input "345"
click at [643, 244] on input "range" at bounding box center [537, 253] width 270 height 22
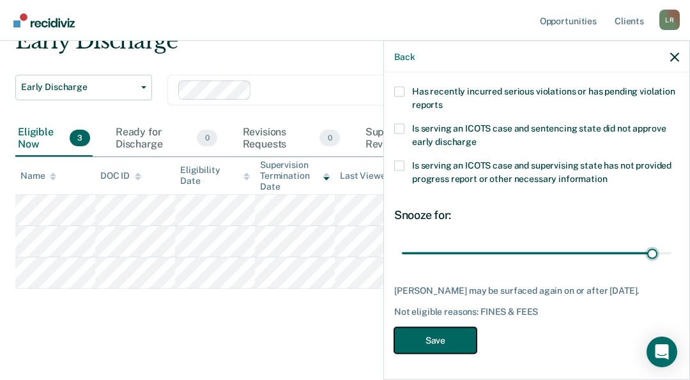
click at [439, 338] on button "Save" at bounding box center [435, 341] width 82 height 26
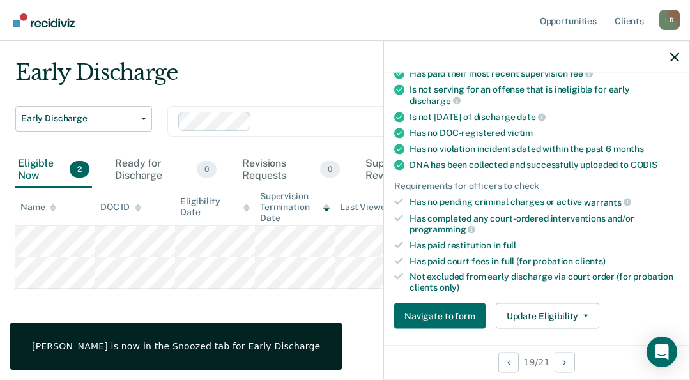
scroll to position [292, 0]
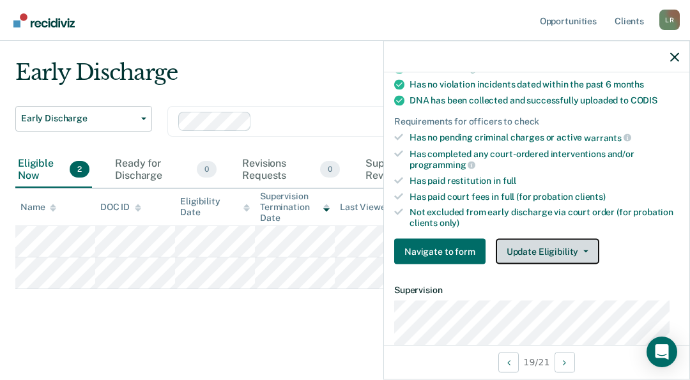
click at [547, 251] on button "Update Eligibility" at bounding box center [548, 252] width 104 height 26
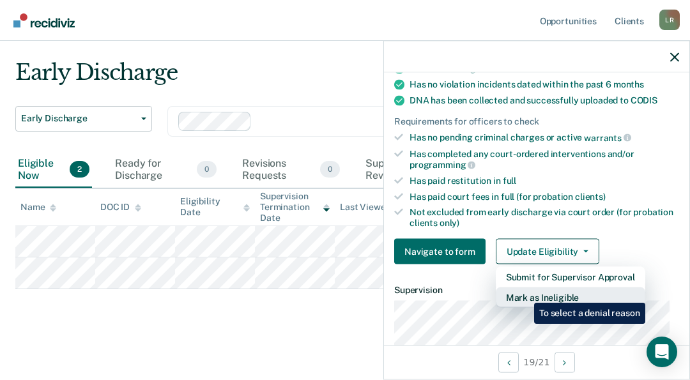
click at [525, 293] on button "Mark as Ineligible" at bounding box center [571, 298] width 150 height 20
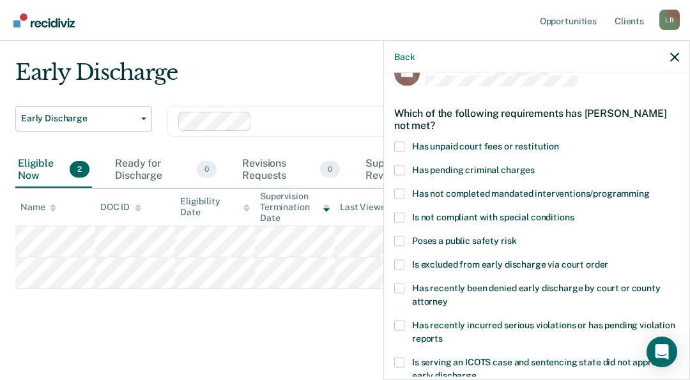
scroll to position [4, 0]
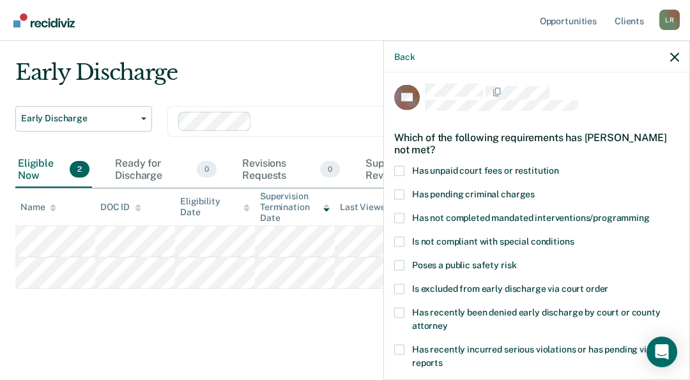
click at [400, 169] on span at bounding box center [399, 171] width 10 height 10
click at [559, 166] on input "Has unpaid court fees or restitution" at bounding box center [559, 166] width 0 height 0
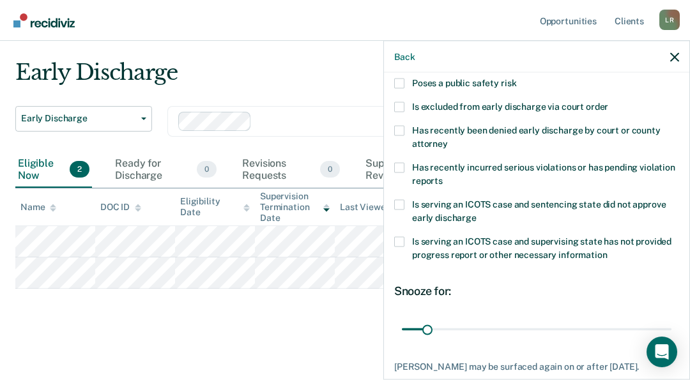
scroll to position [260, 0]
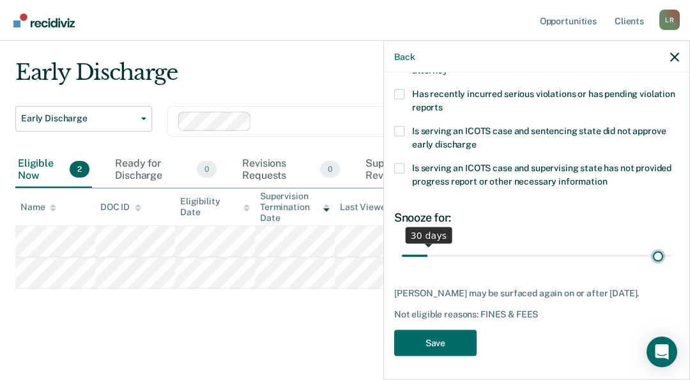
type input "353"
click at [649, 254] on input "range" at bounding box center [537, 256] width 270 height 22
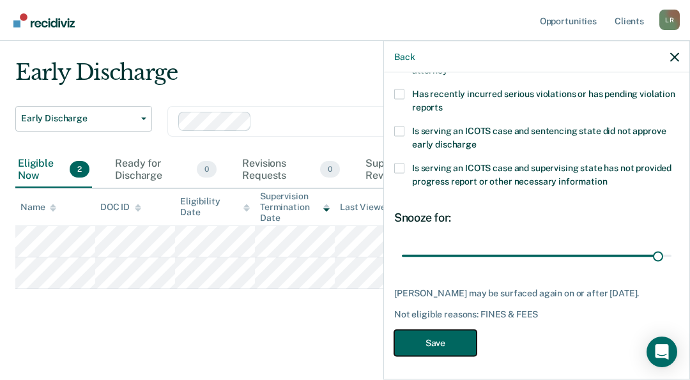
click at [430, 336] on button "Save" at bounding box center [435, 344] width 82 height 26
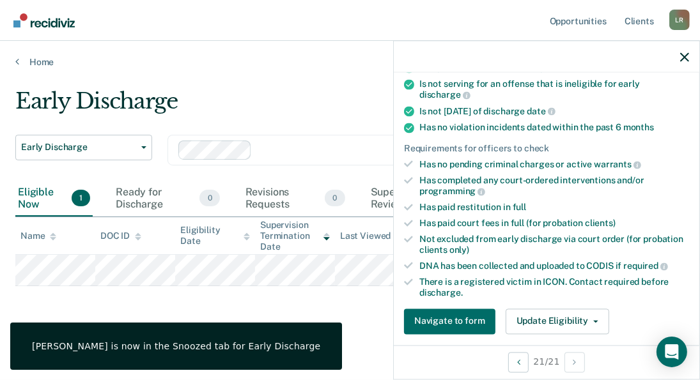
scroll to position [287, 0]
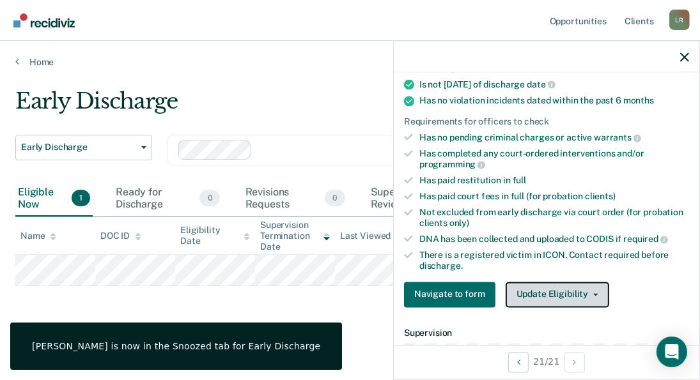
click at [561, 290] on button "Update Eligibility" at bounding box center [558, 295] width 104 height 26
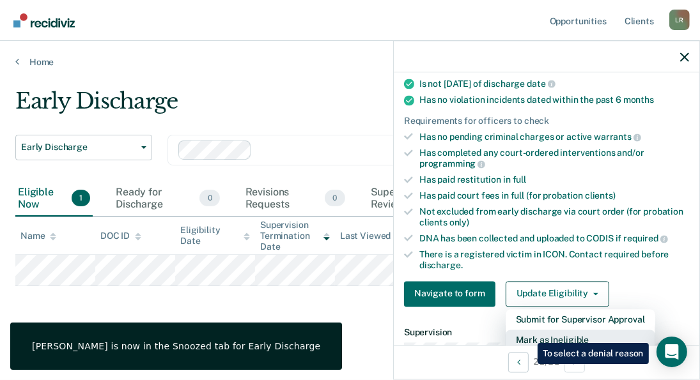
click at [528, 334] on button "Mark as Ineligible" at bounding box center [581, 340] width 150 height 20
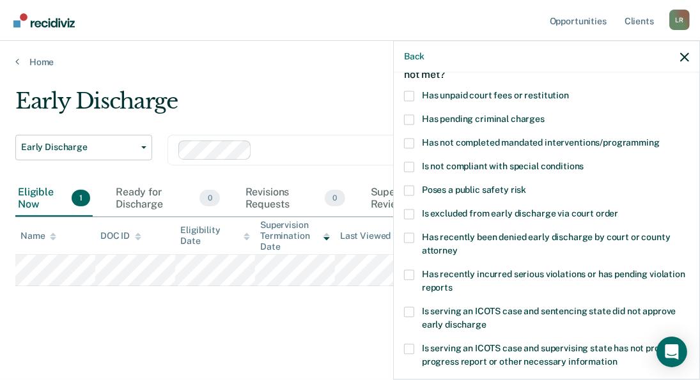
scroll to position [15, 0]
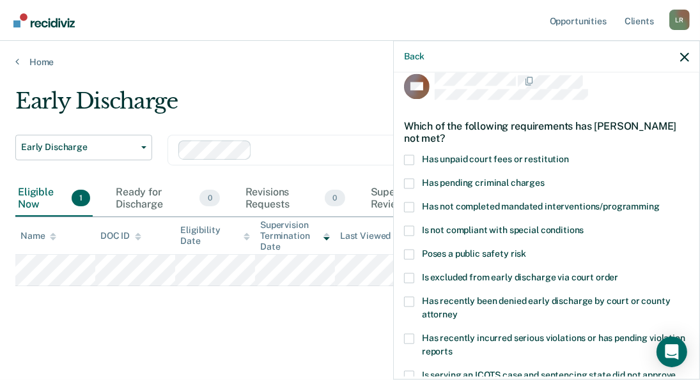
click at [407, 158] on span at bounding box center [409, 160] width 10 height 10
click at [569, 155] on input "Has unpaid court fees or restitution" at bounding box center [569, 155] width 0 height 0
click at [409, 206] on span at bounding box center [409, 208] width 10 height 10
click at [660, 203] on input "Has not completed mandated interventions/programming" at bounding box center [660, 203] width 0 height 0
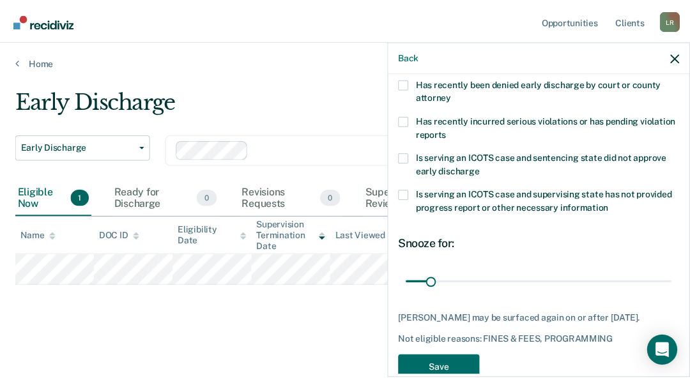
scroll to position [271, 0]
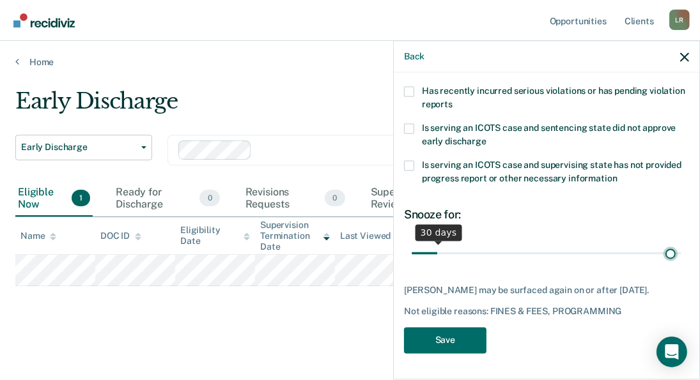
type input "357"
click at [661, 242] on input "range" at bounding box center [547, 253] width 270 height 22
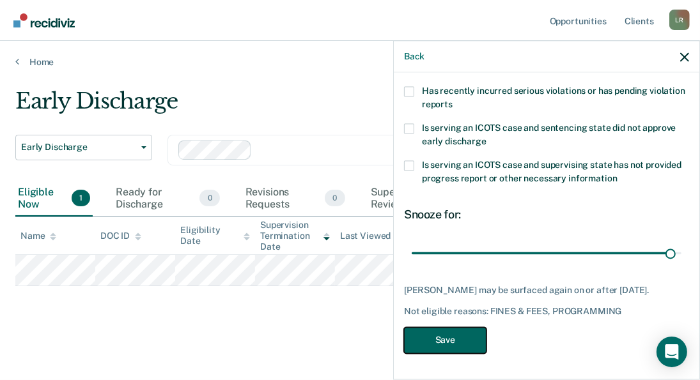
click at [439, 343] on button "Save" at bounding box center [445, 341] width 82 height 26
